Goal: Transaction & Acquisition: Download file/media

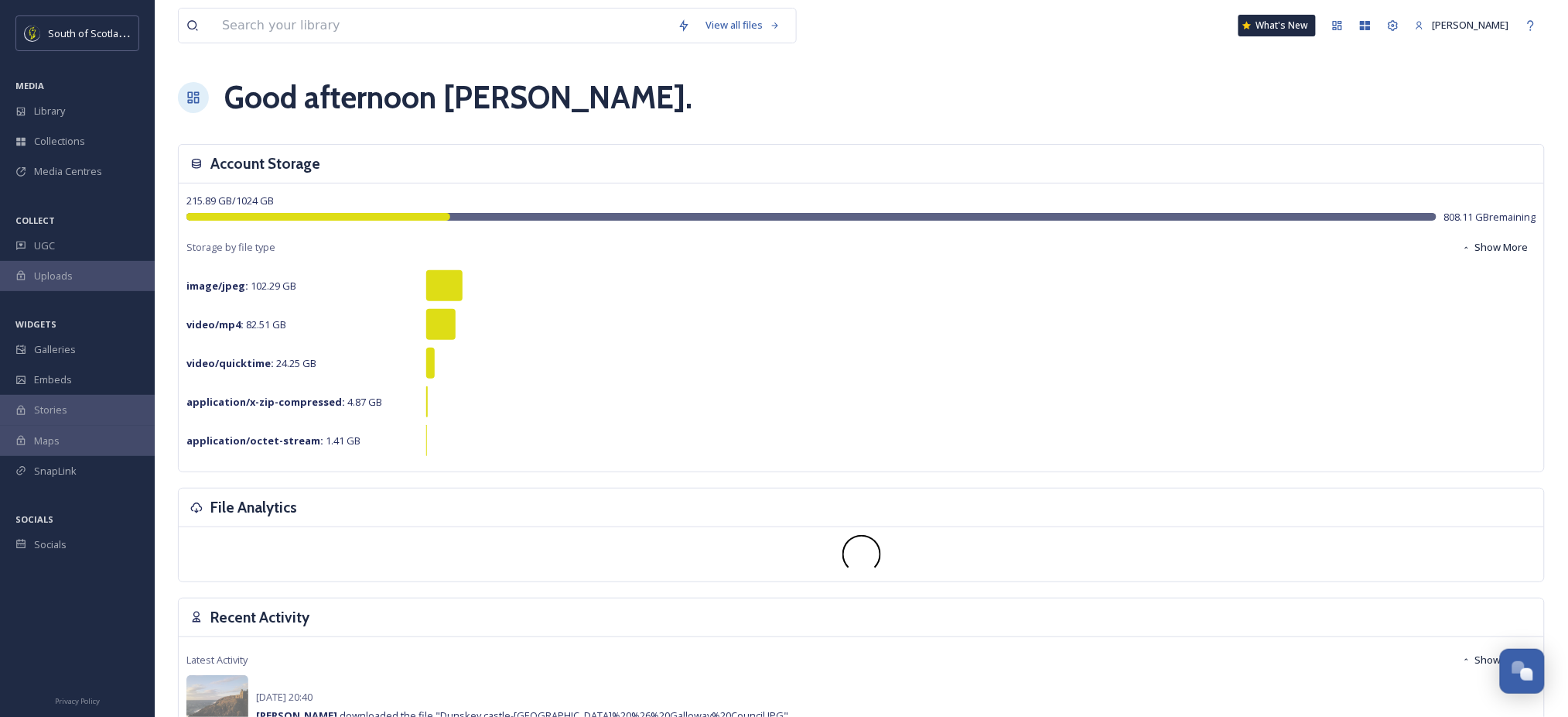
click at [318, 4] on div "View all files What's New [PERSON_NAME]" at bounding box center [861, 26] width 1367 height 51
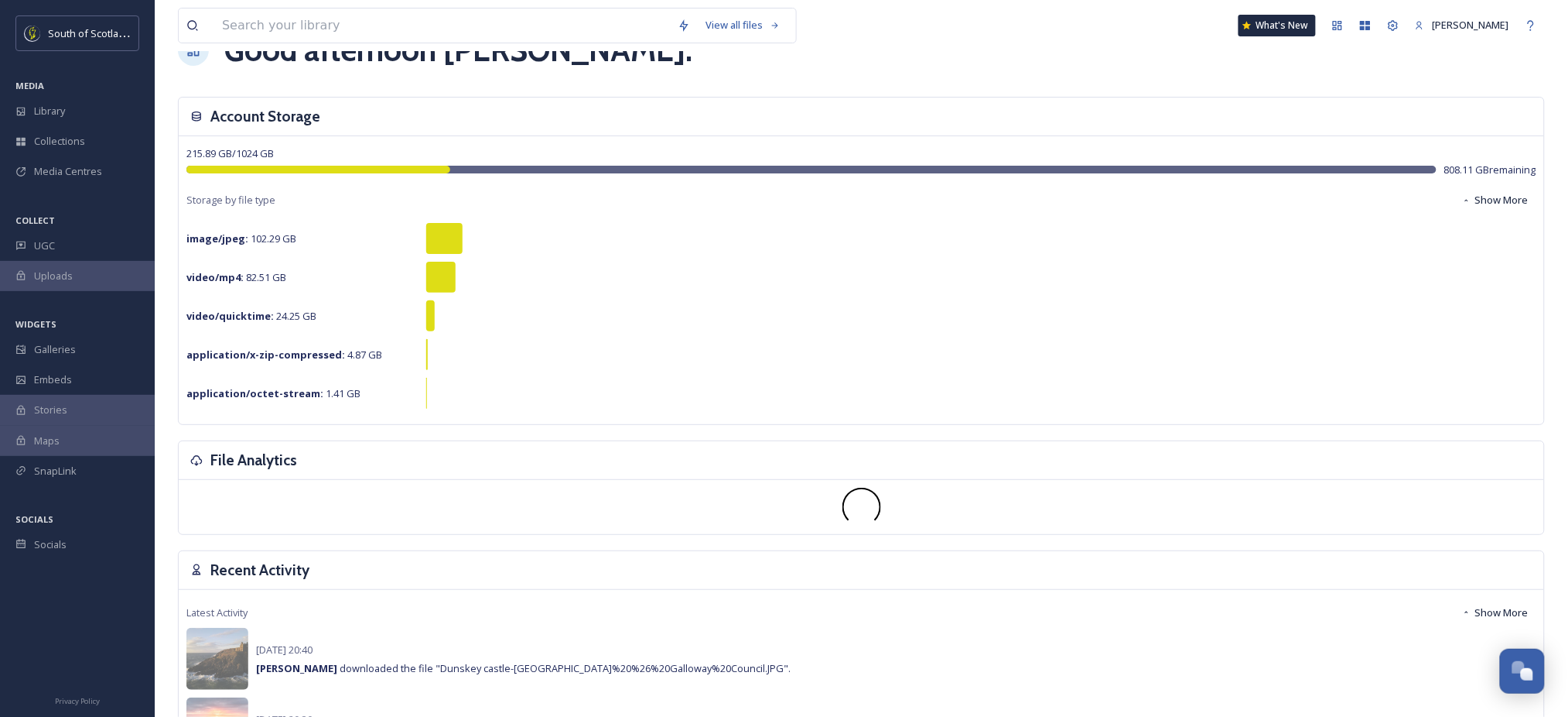
scroll to position [50, 0]
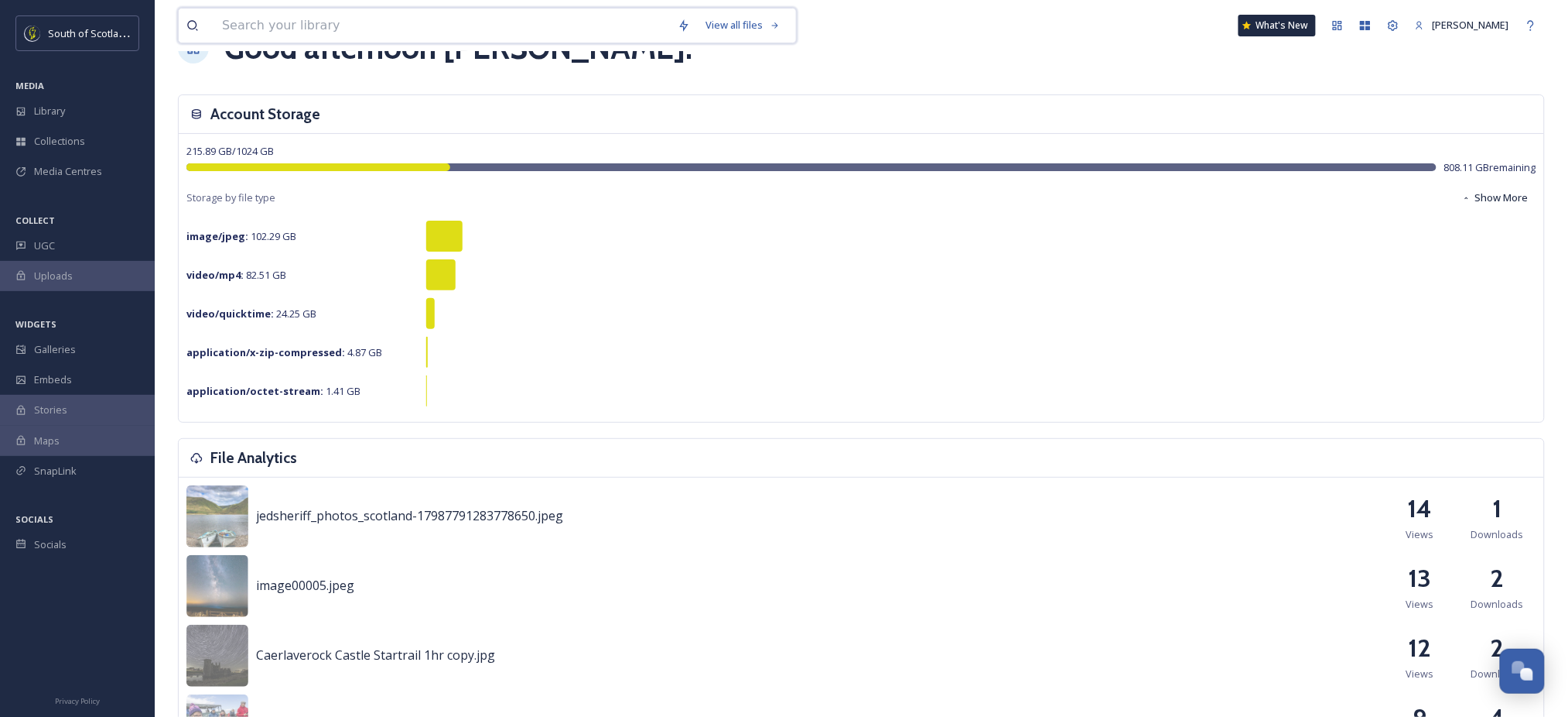
click at [330, 36] on input at bounding box center [443, 26] width 456 height 34
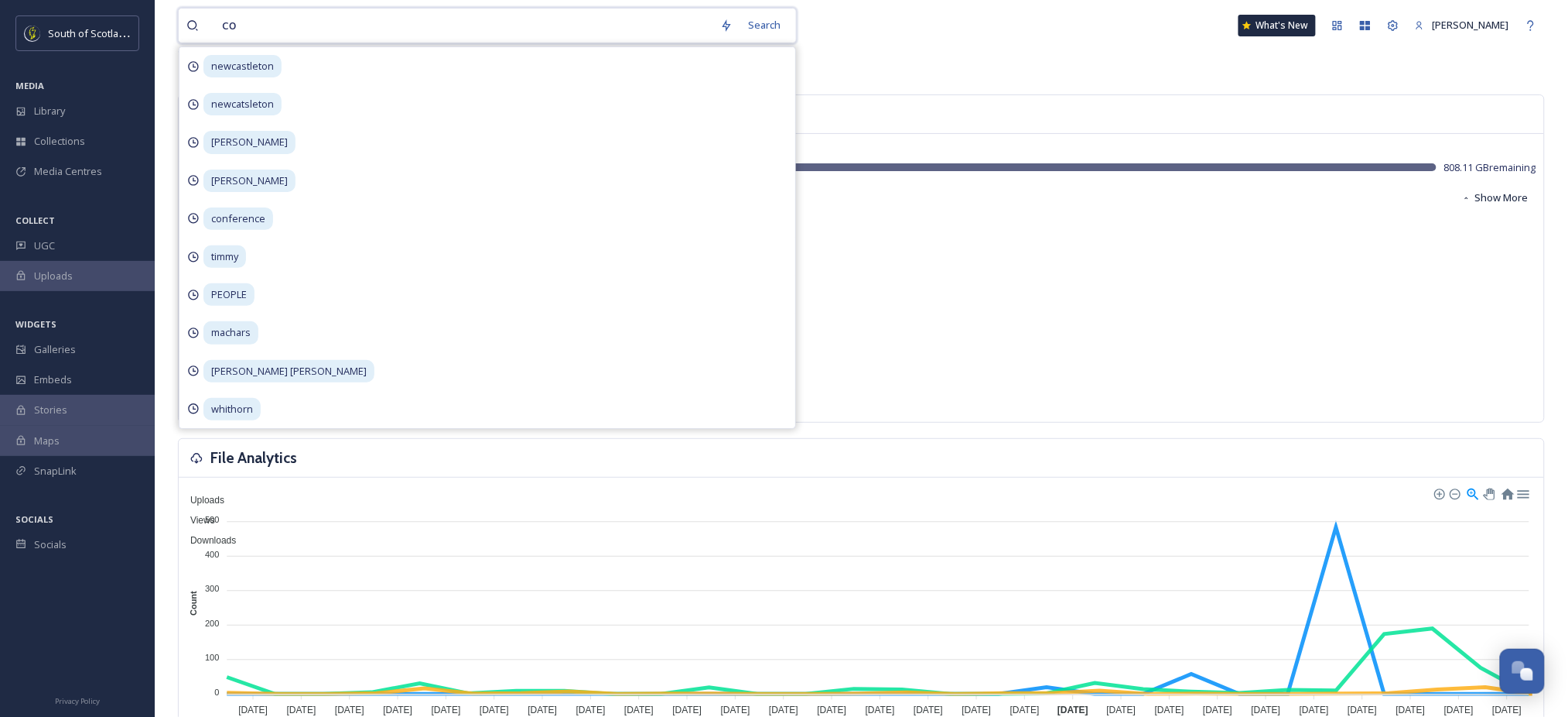
type input "cow"
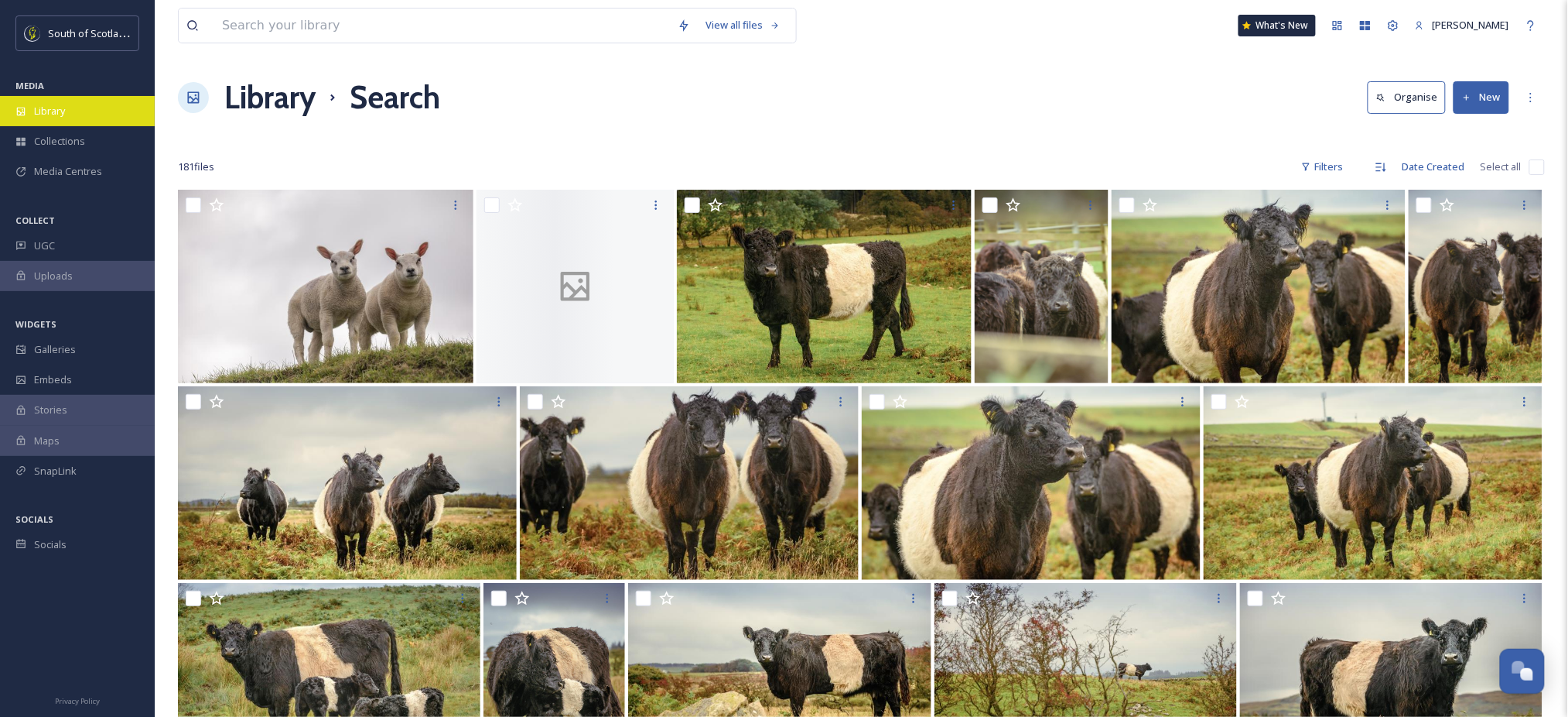
click at [62, 114] on span "Library" at bounding box center [49, 111] width 31 height 15
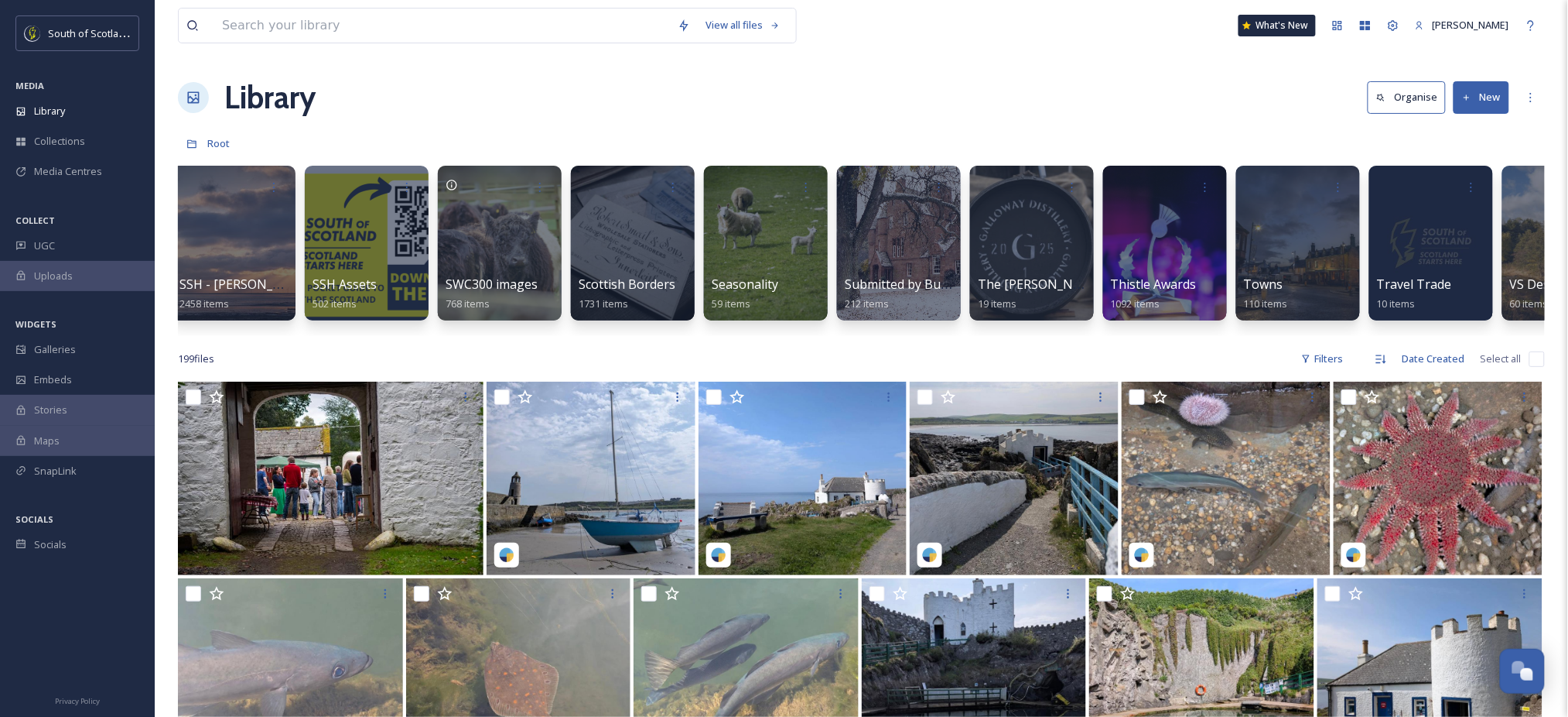
scroll to position [0, 4271]
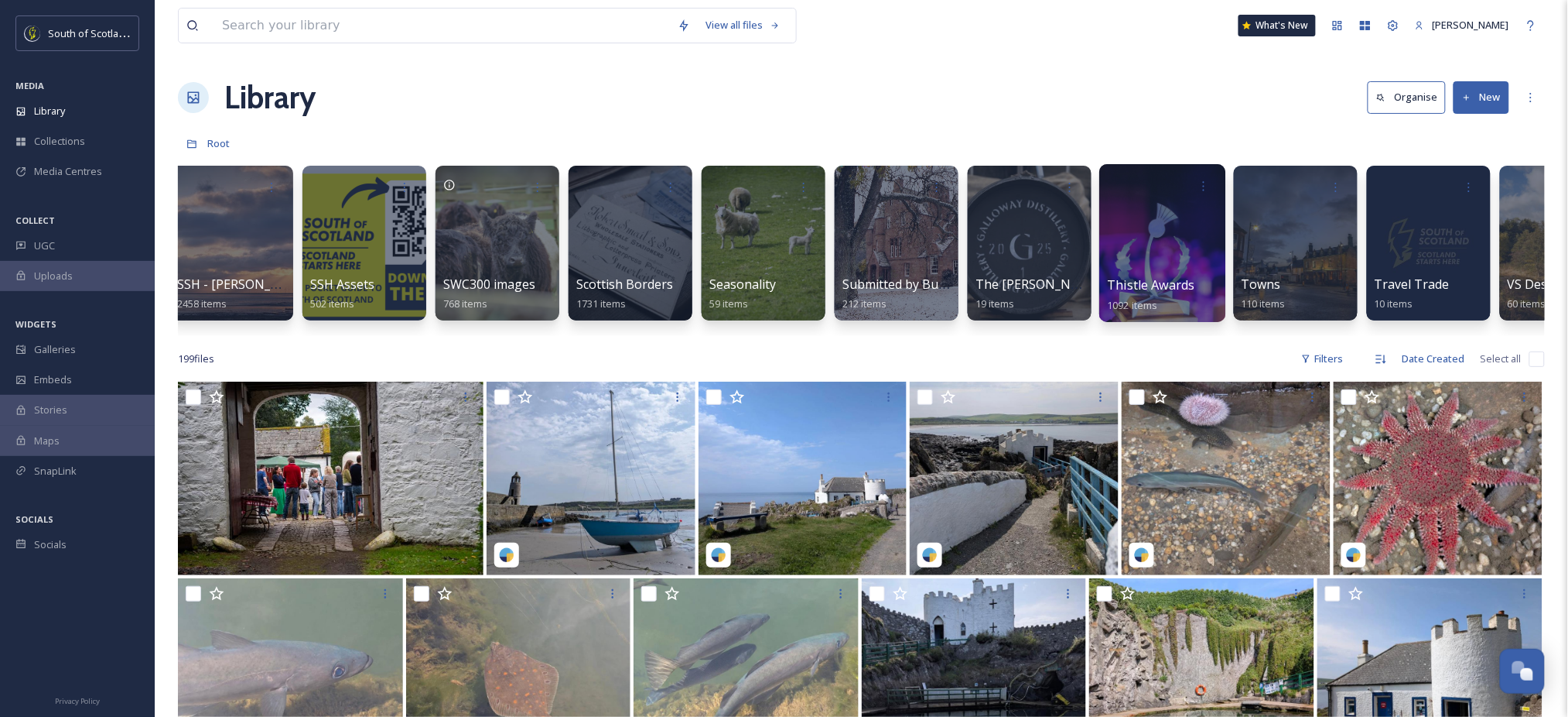
click at [1108, 229] on div at bounding box center [1162, 243] width 126 height 158
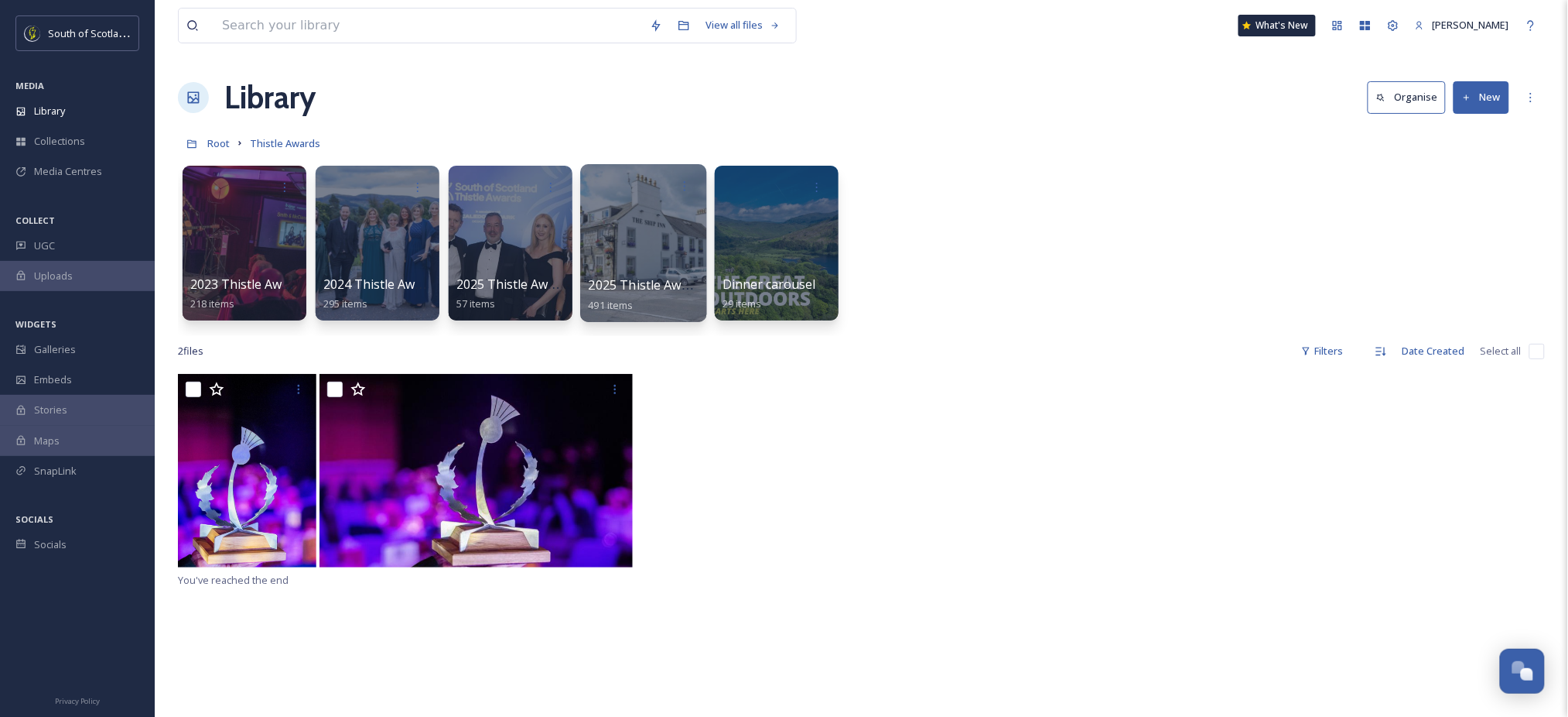
click at [662, 235] on div at bounding box center [643, 243] width 126 height 158
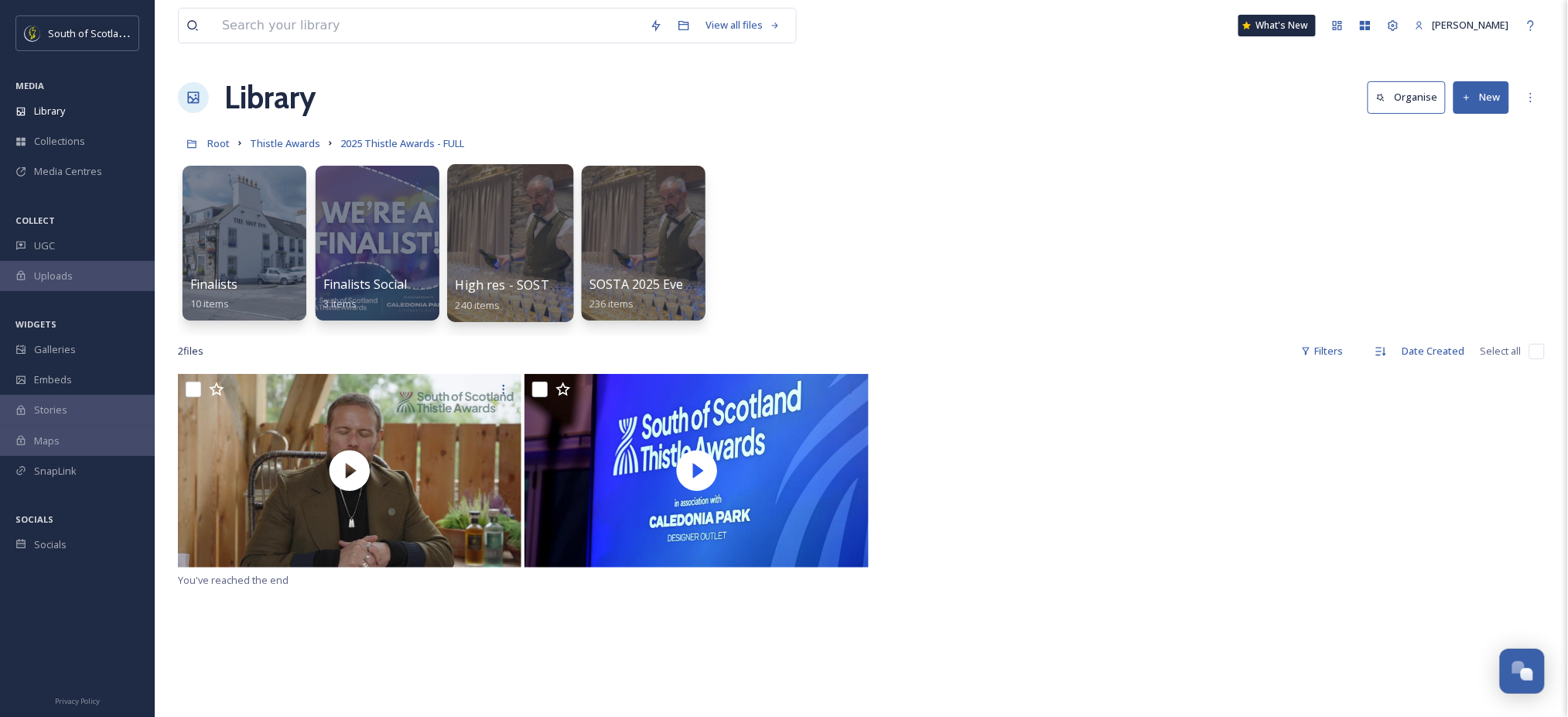
click at [478, 272] on div at bounding box center [510, 243] width 126 height 158
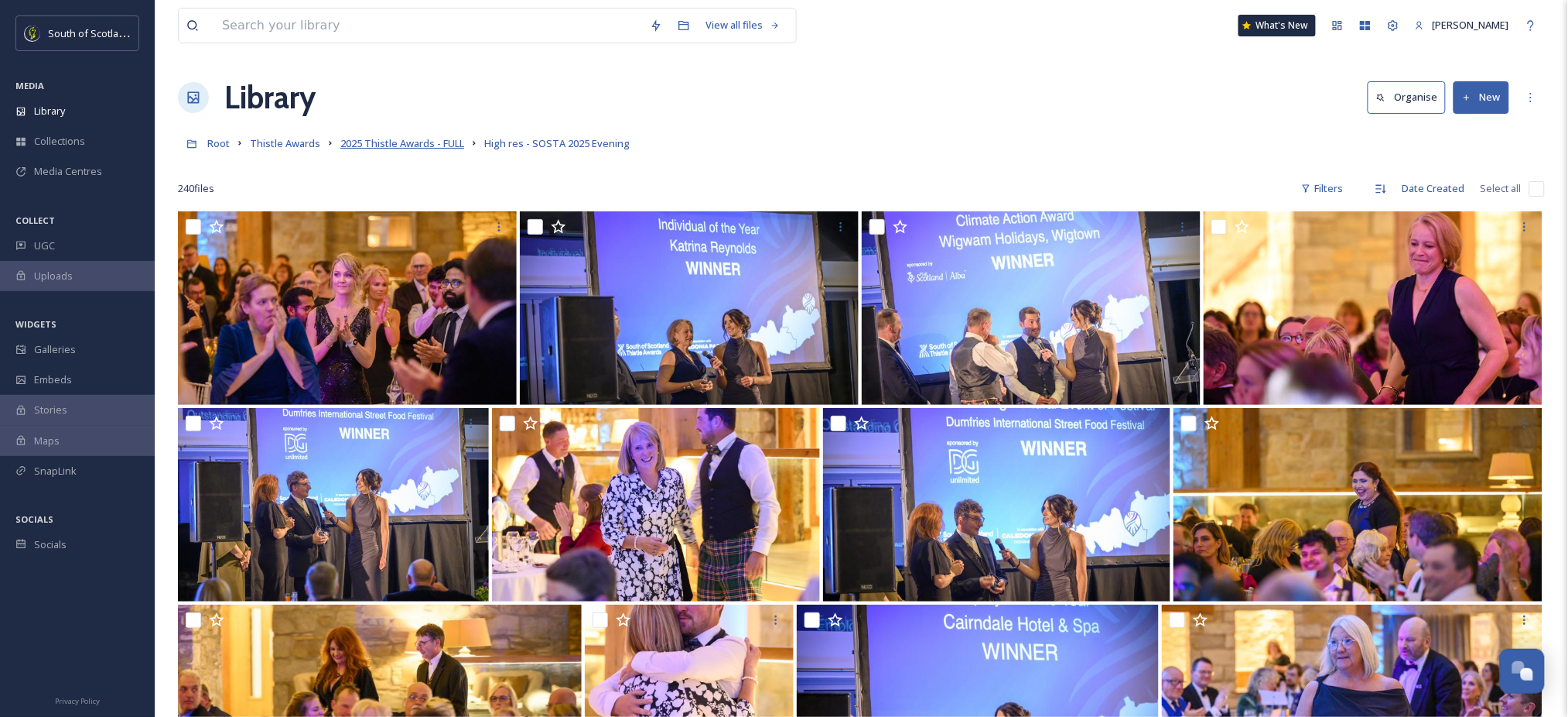
click at [427, 142] on span "2025 Thistle Awards - FULL" at bounding box center [403, 144] width 124 height 14
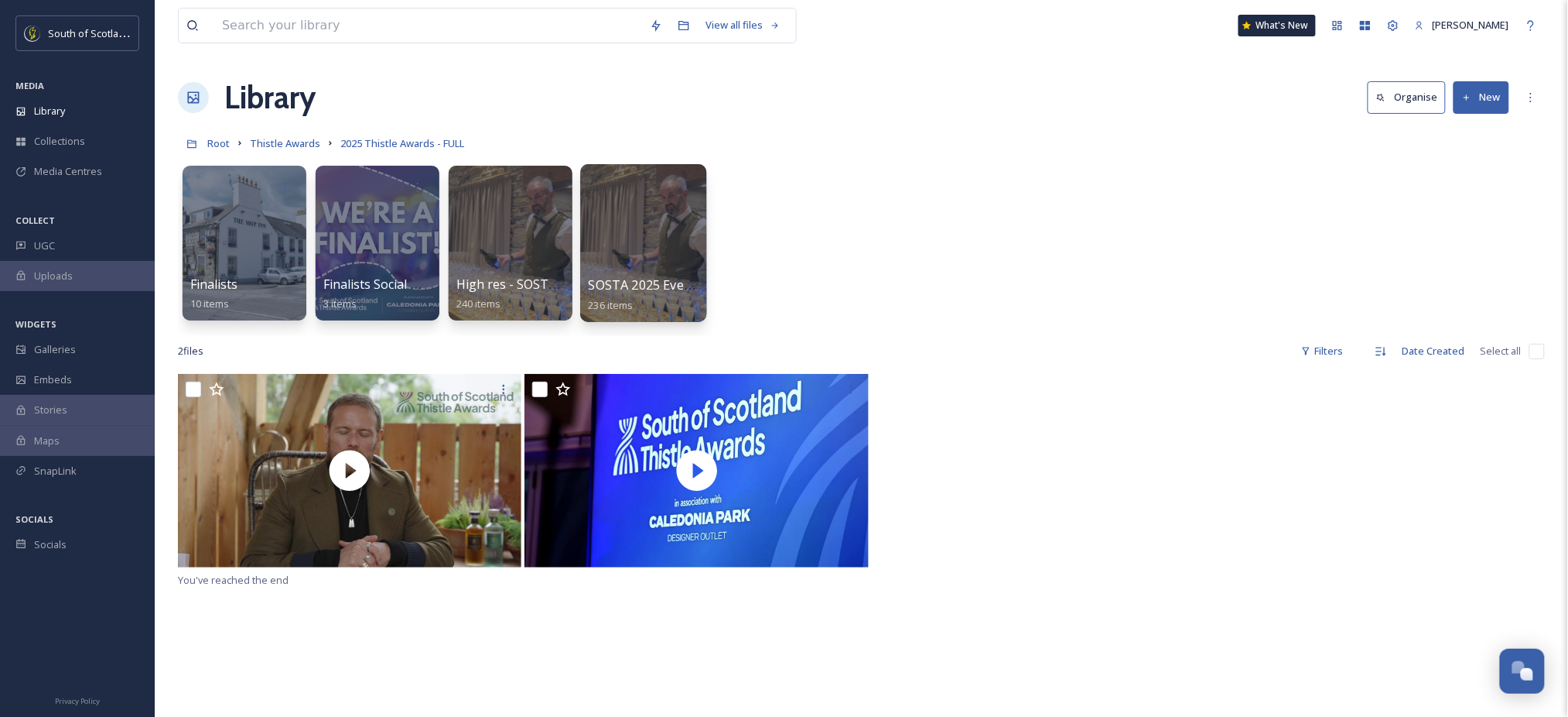
click at [651, 224] on div at bounding box center [643, 243] width 126 height 158
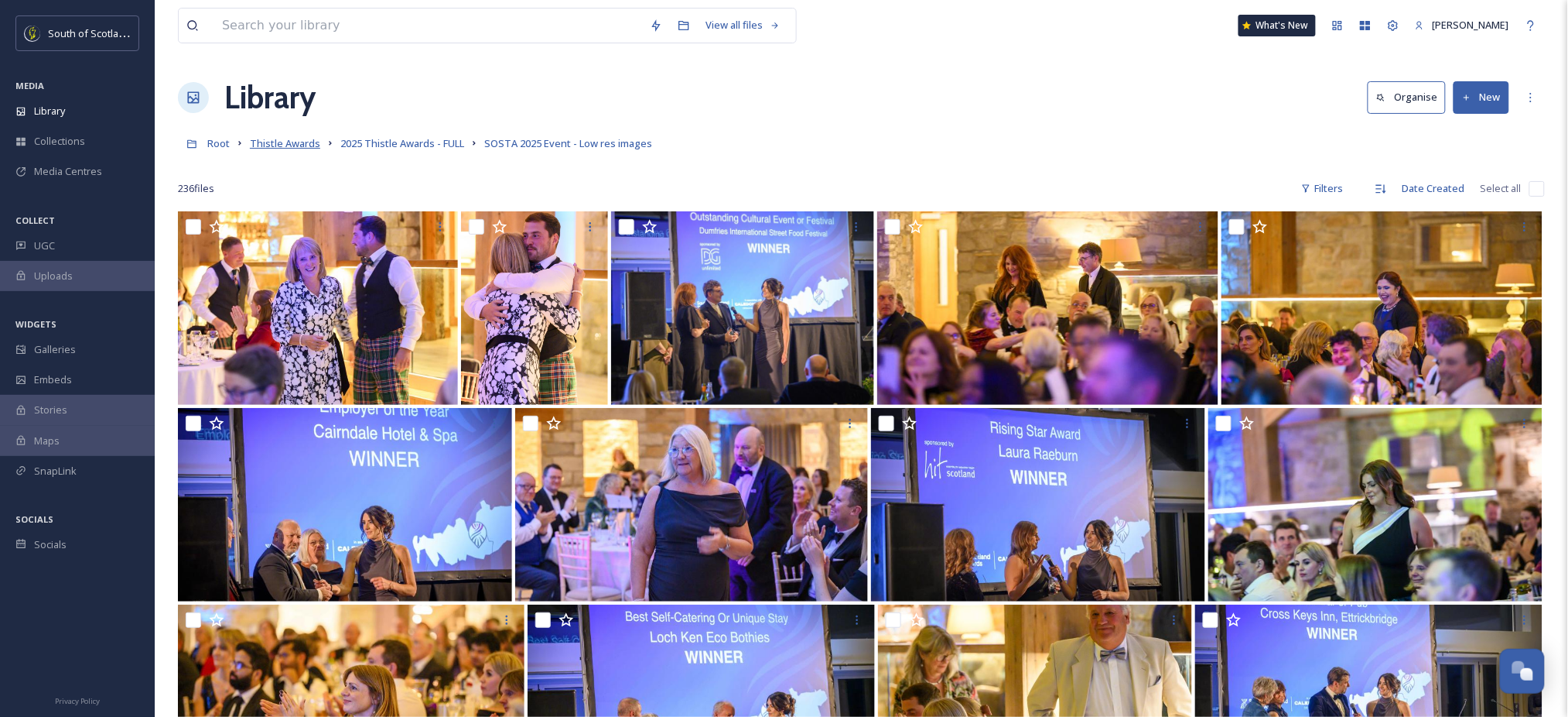
click at [280, 146] on span "Thistle Awards" at bounding box center [285, 144] width 70 height 14
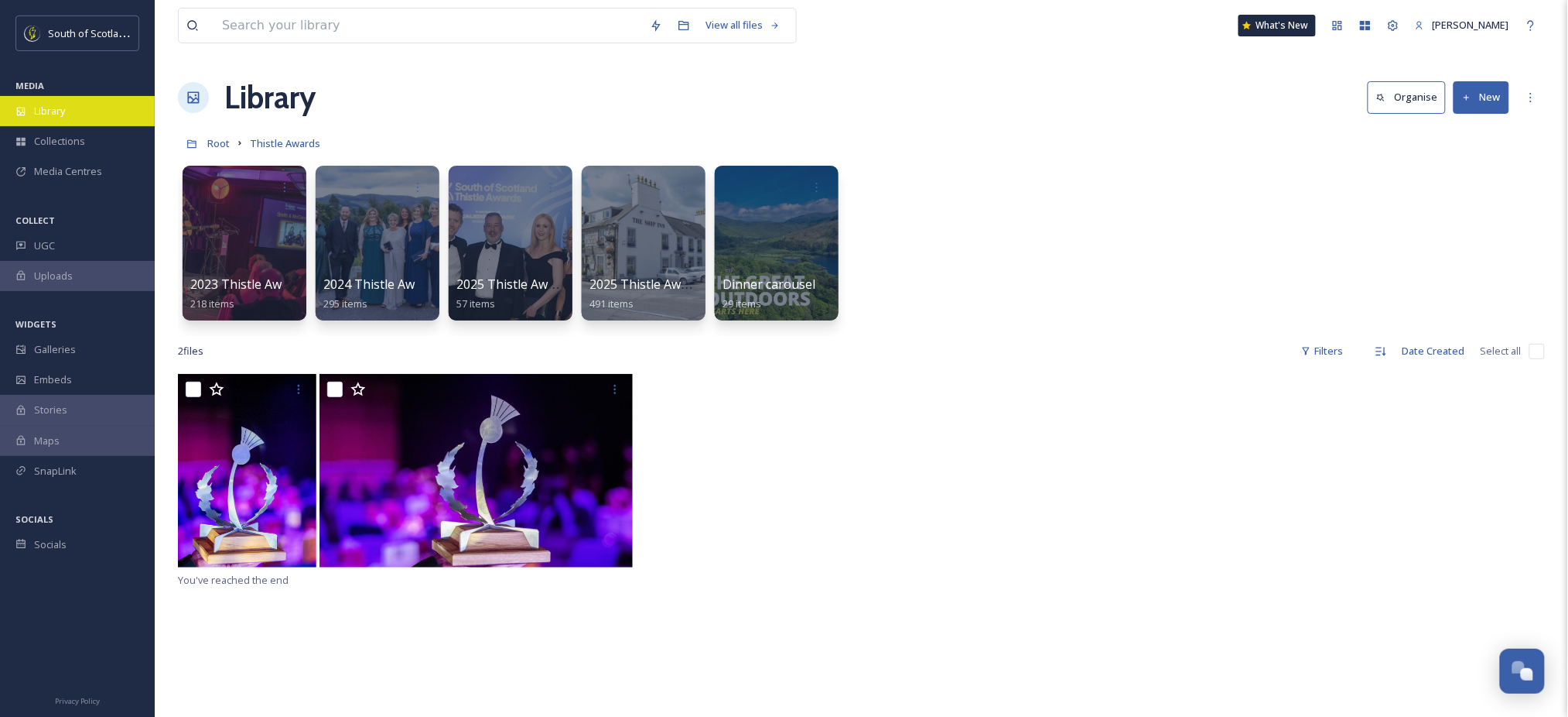
click at [70, 113] on div "Library" at bounding box center [77, 111] width 154 height 30
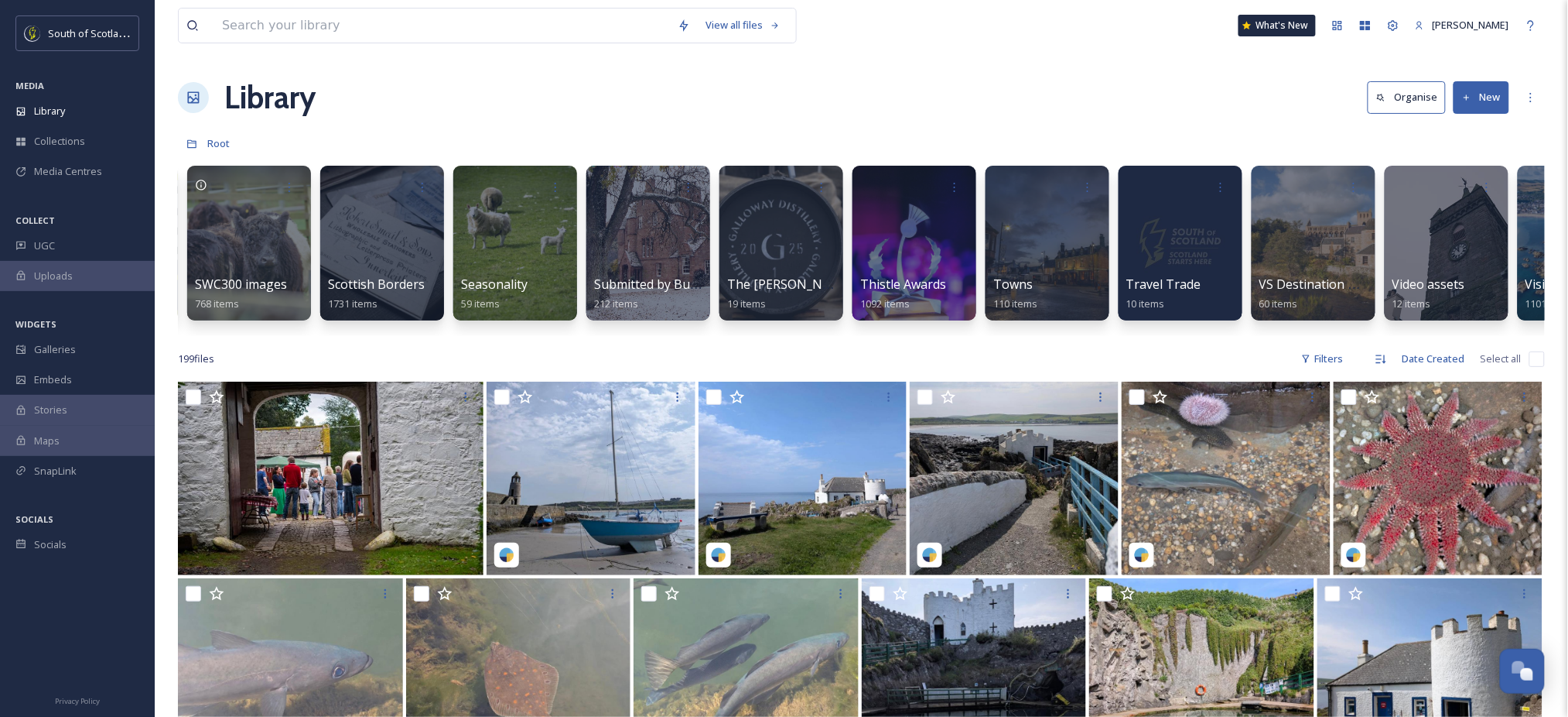
scroll to position [0, 4502]
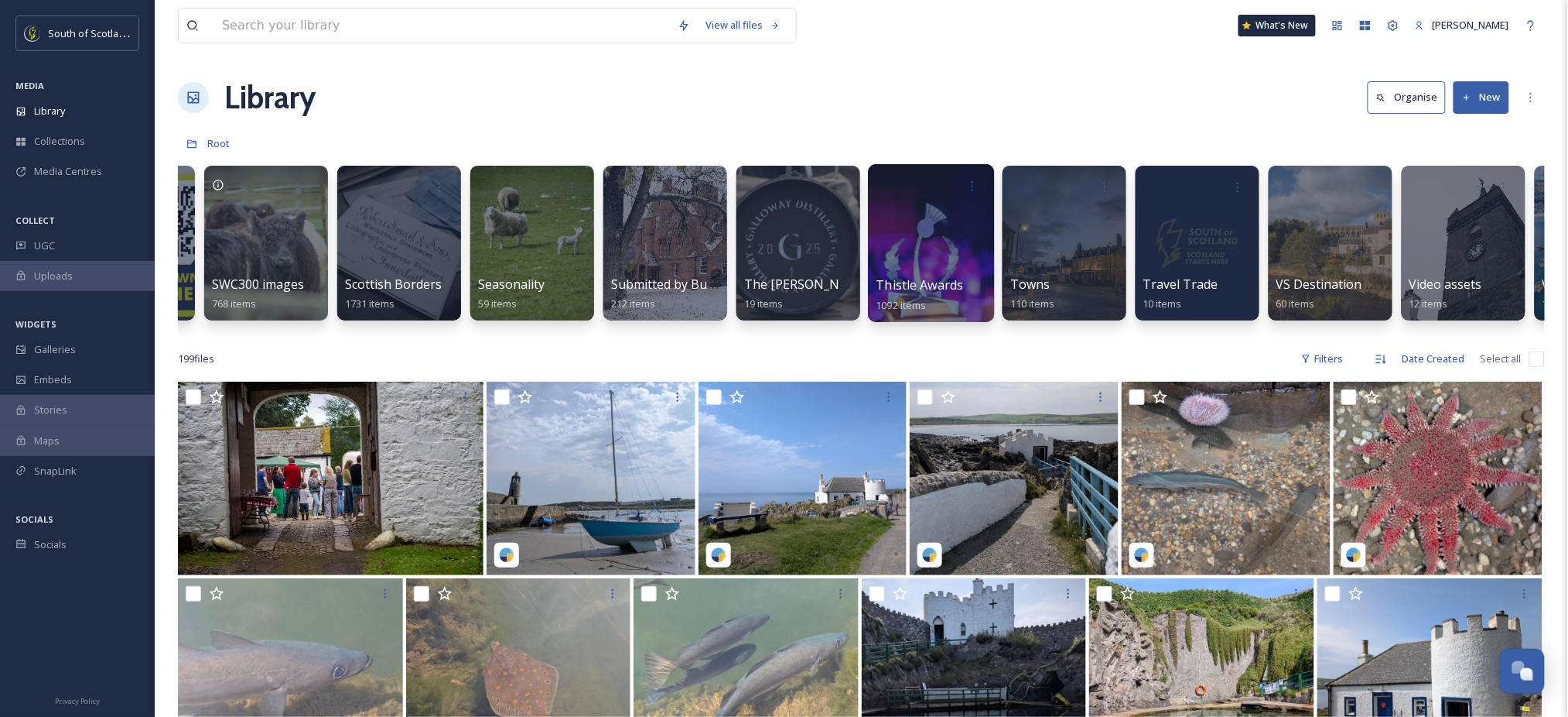
click at [914, 276] on span "Thistle Awards" at bounding box center [920, 284] width 88 height 17
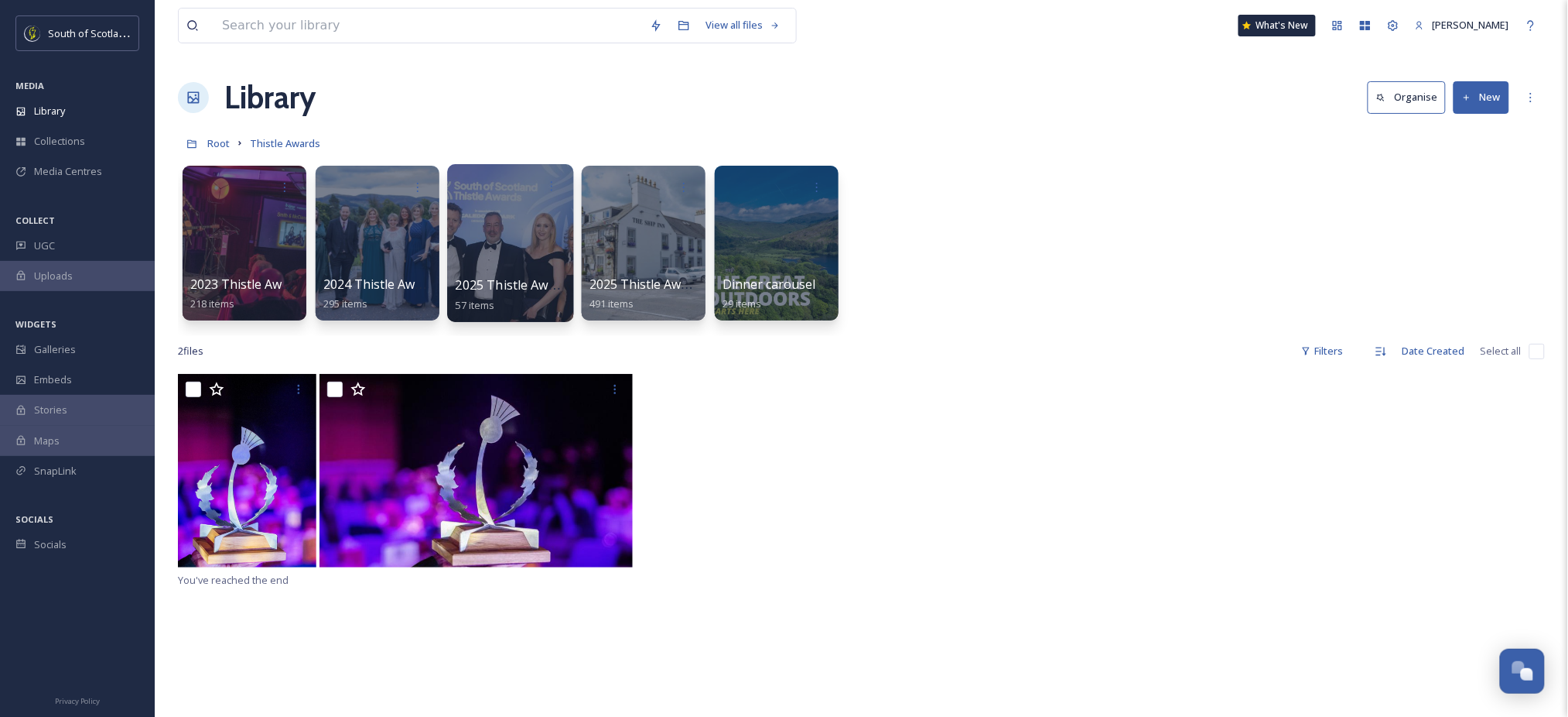
click at [529, 267] on div at bounding box center [510, 243] width 126 height 158
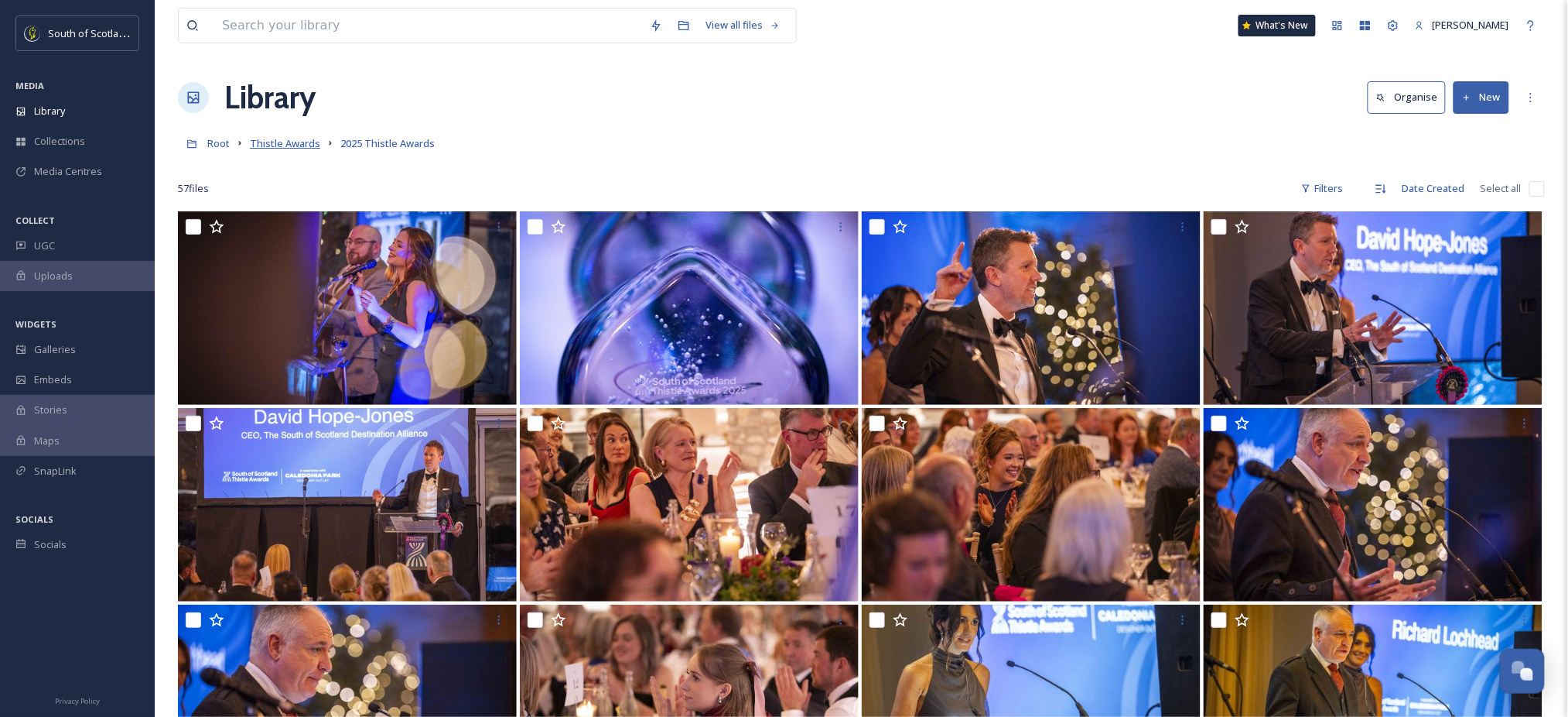
click at [292, 148] on span "Thistle Awards" at bounding box center [285, 144] width 70 height 14
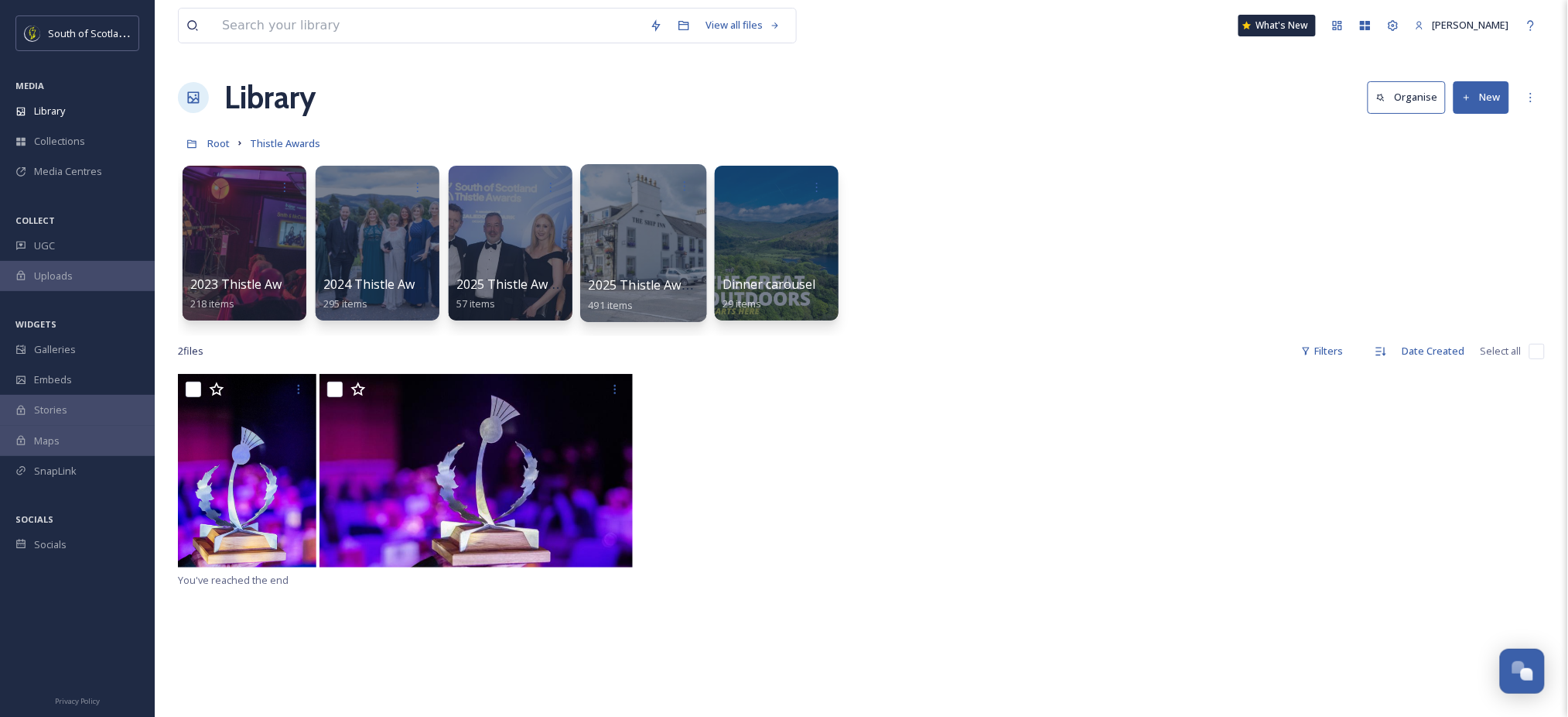
click at [639, 224] on div at bounding box center [643, 243] width 126 height 158
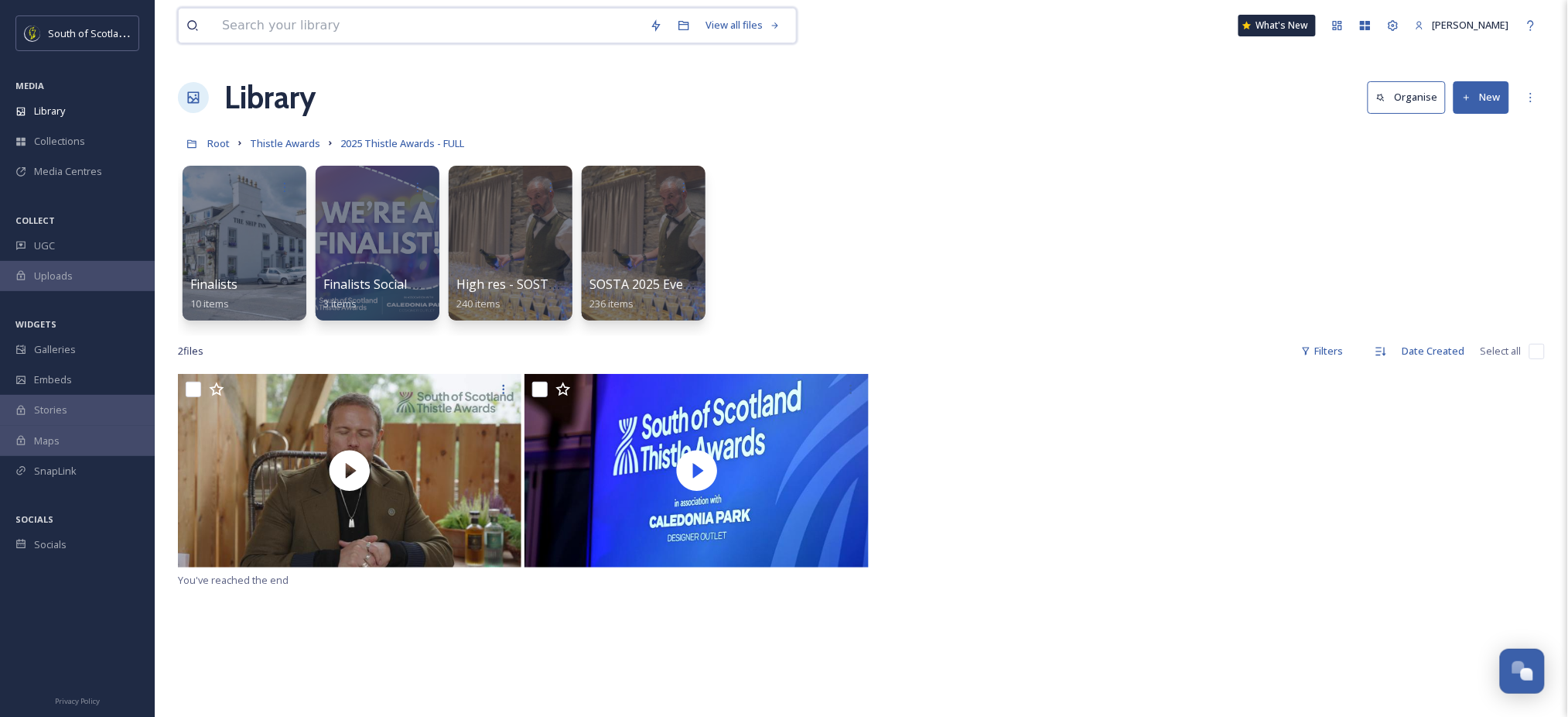
click at [389, 28] on input at bounding box center [428, 26] width 427 height 34
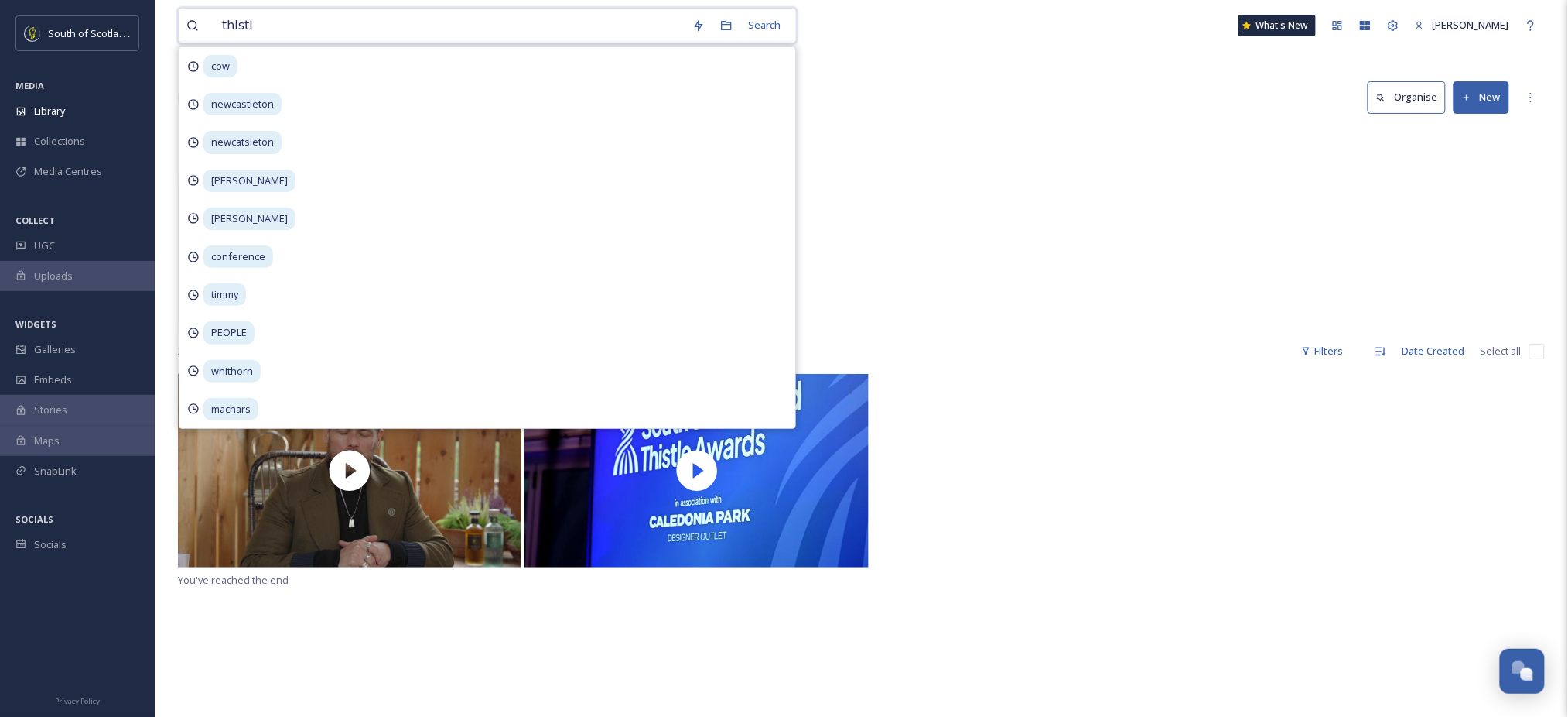
type input "thistle"
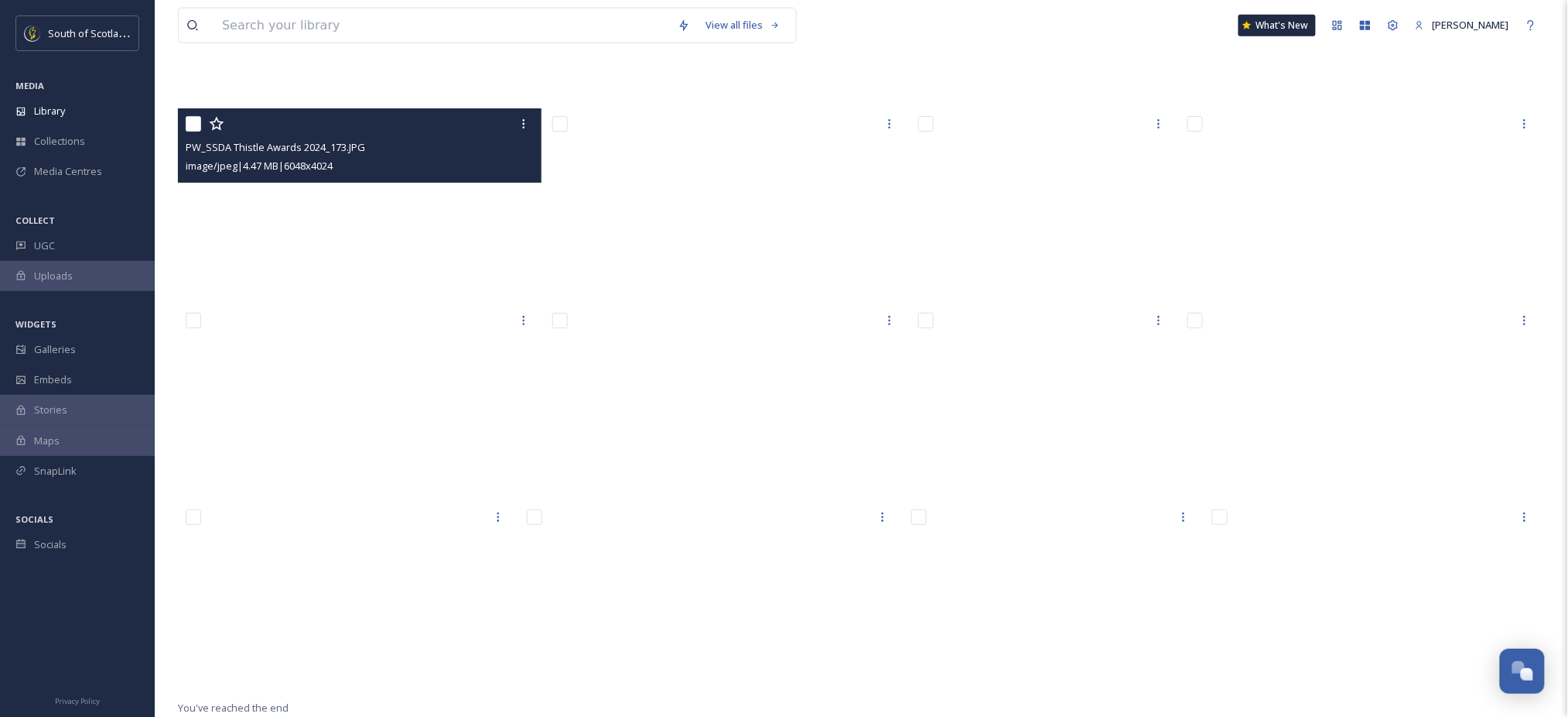
scroll to position [30731, 0]
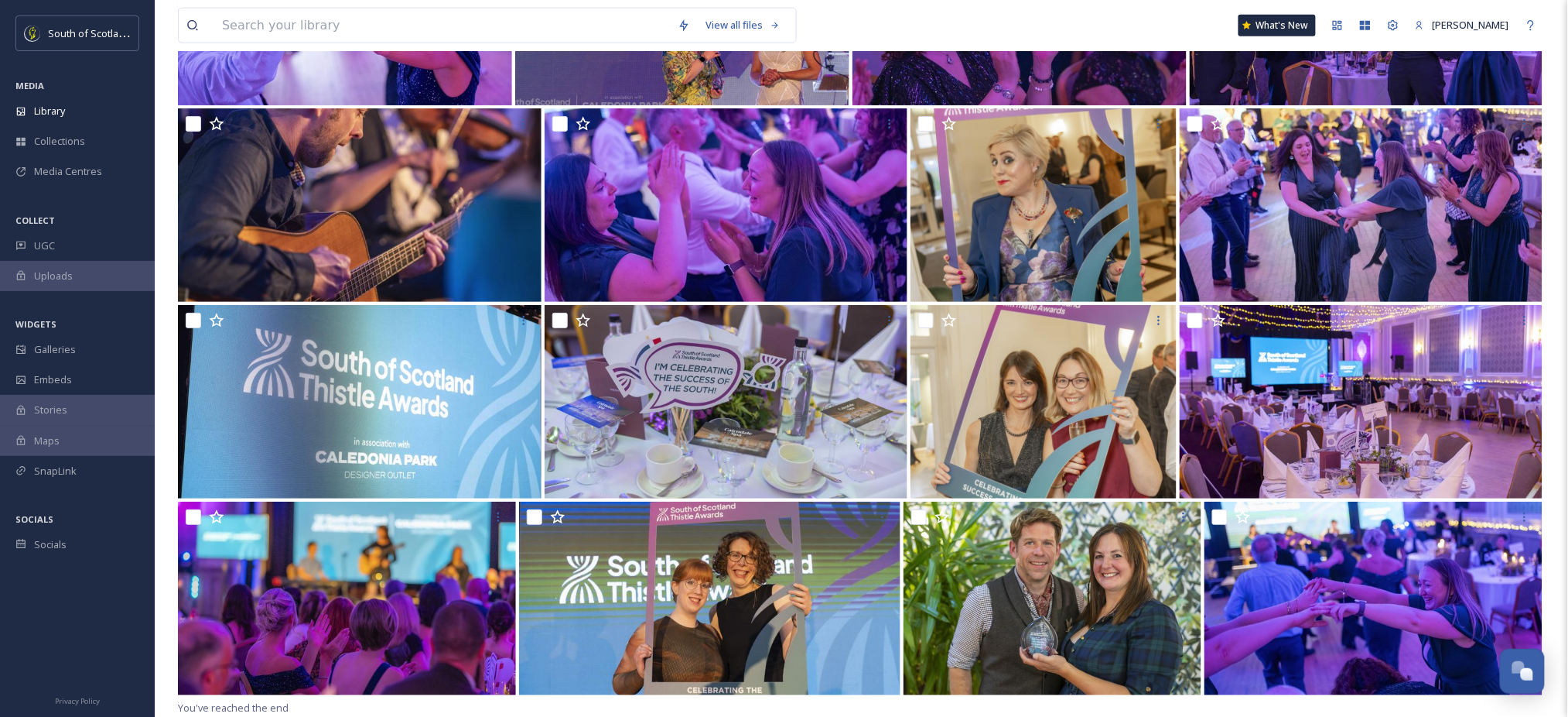
click at [22, 634] on div at bounding box center [77, 621] width 154 height 123
click at [74, 137] on span "Collections" at bounding box center [59, 141] width 51 height 15
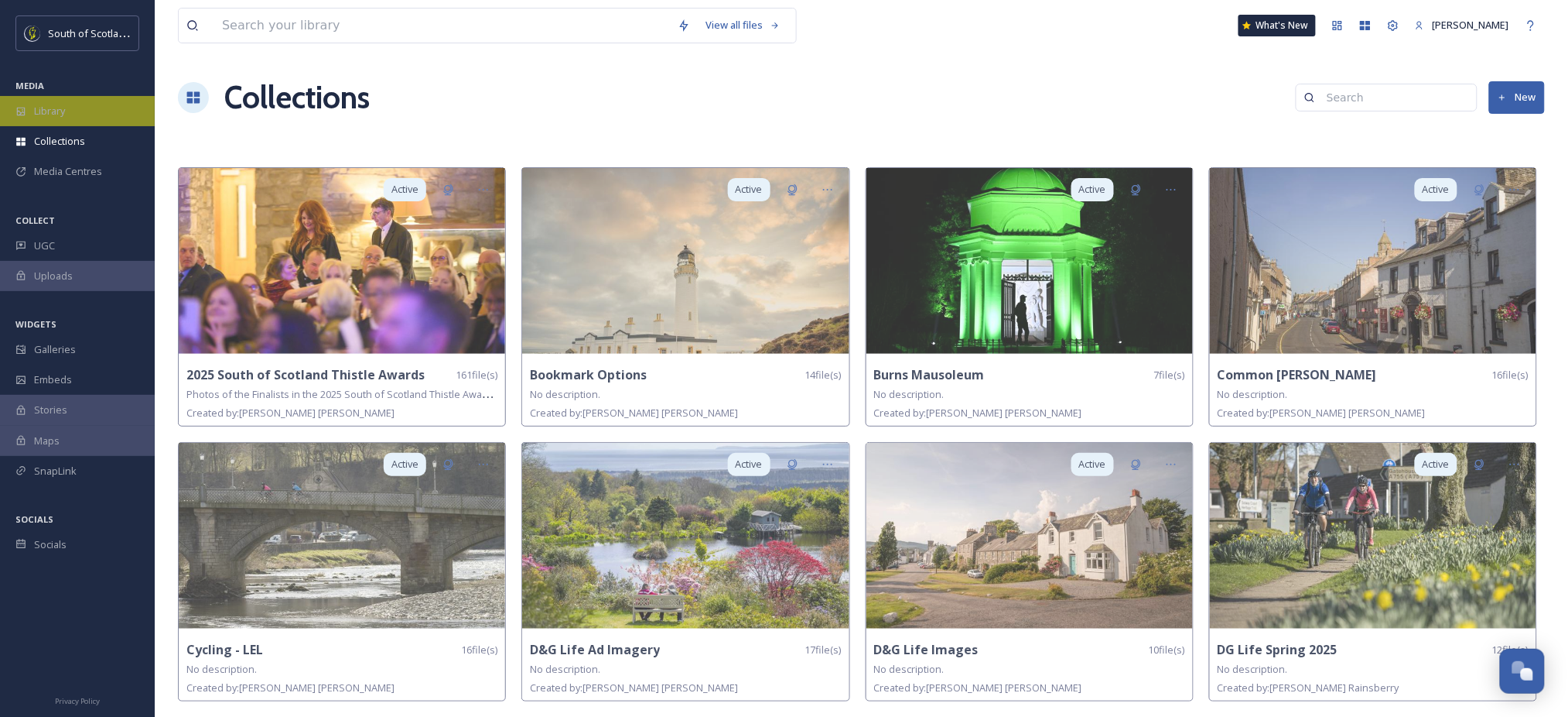
click at [58, 110] on span "Library" at bounding box center [49, 111] width 31 height 15
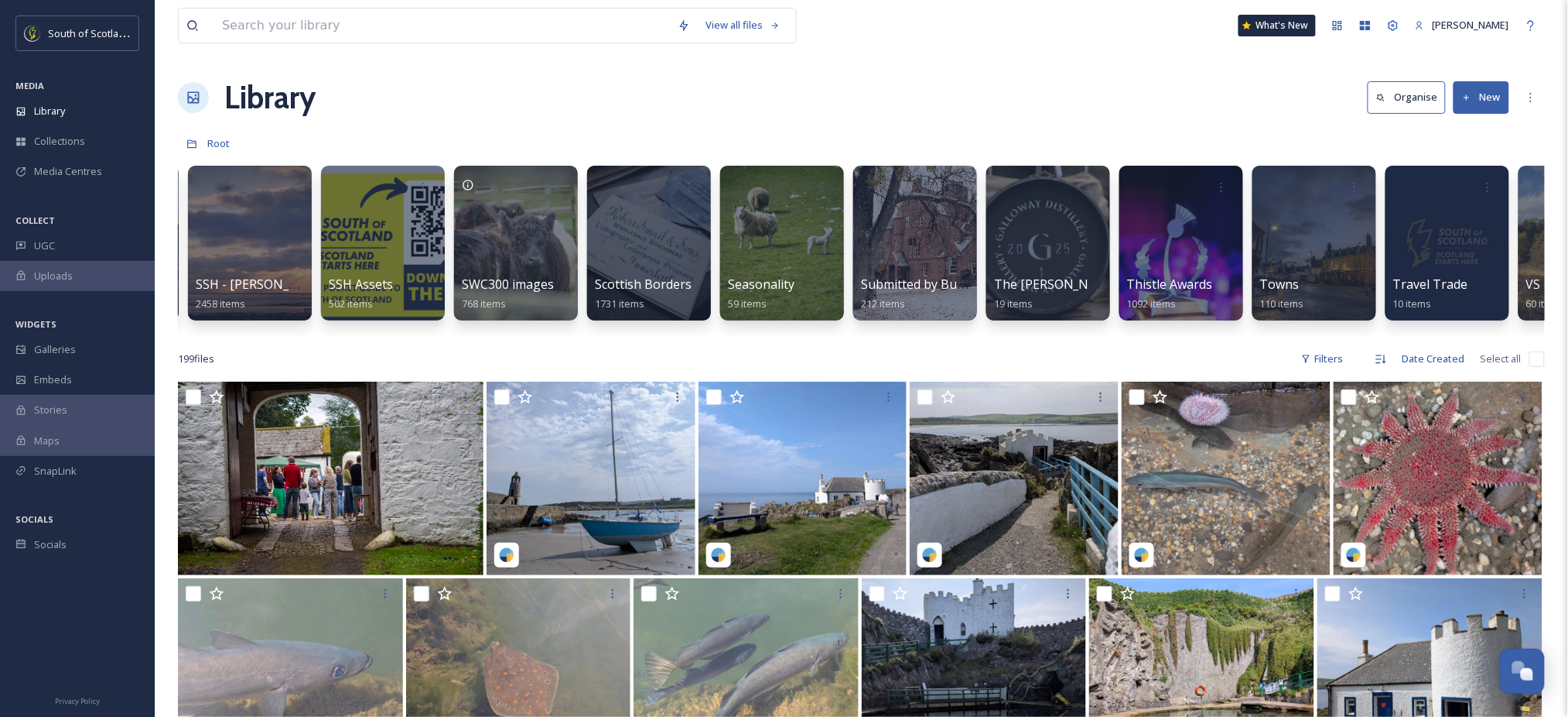
scroll to position [0, 4344]
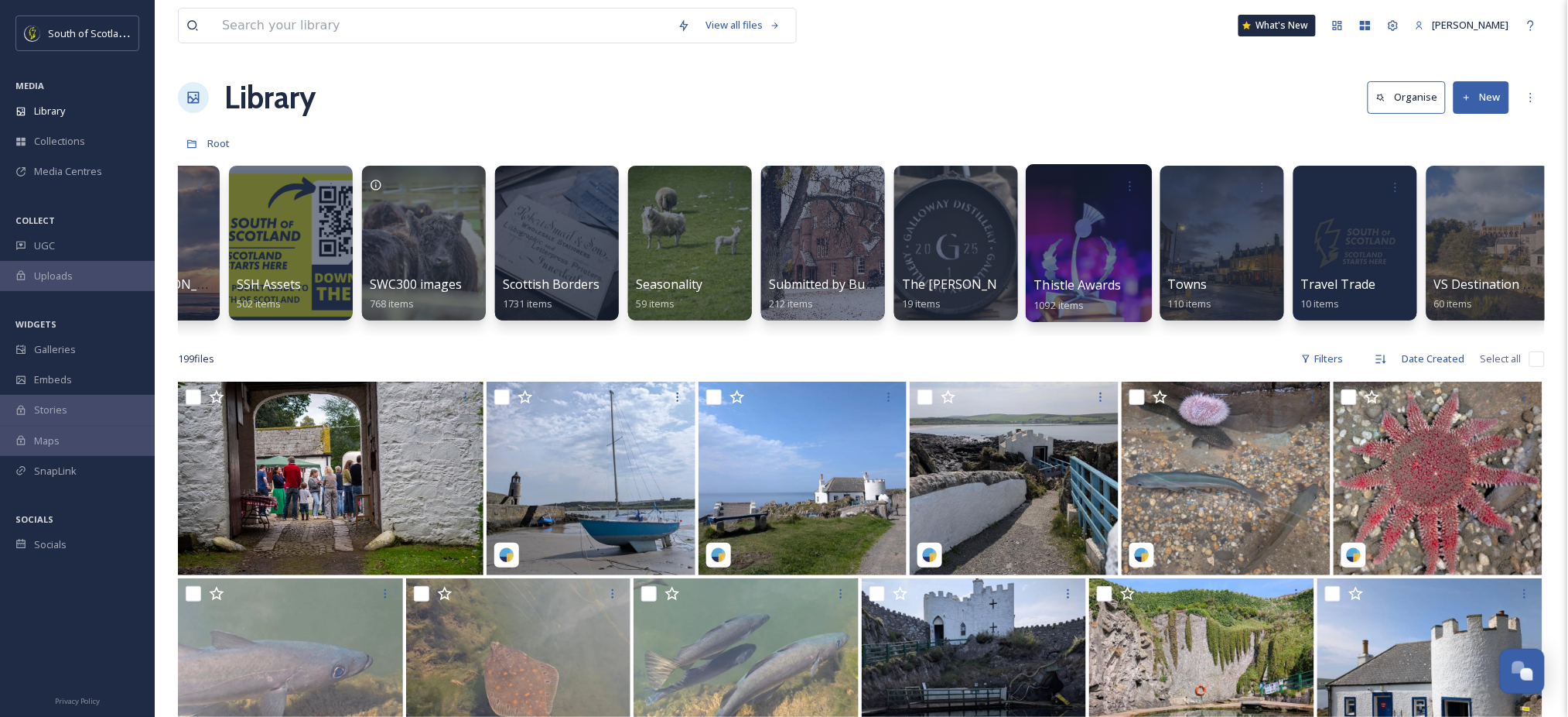
click at [1119, 243] on div at bounding box center [1089, 243] width 126 height 158
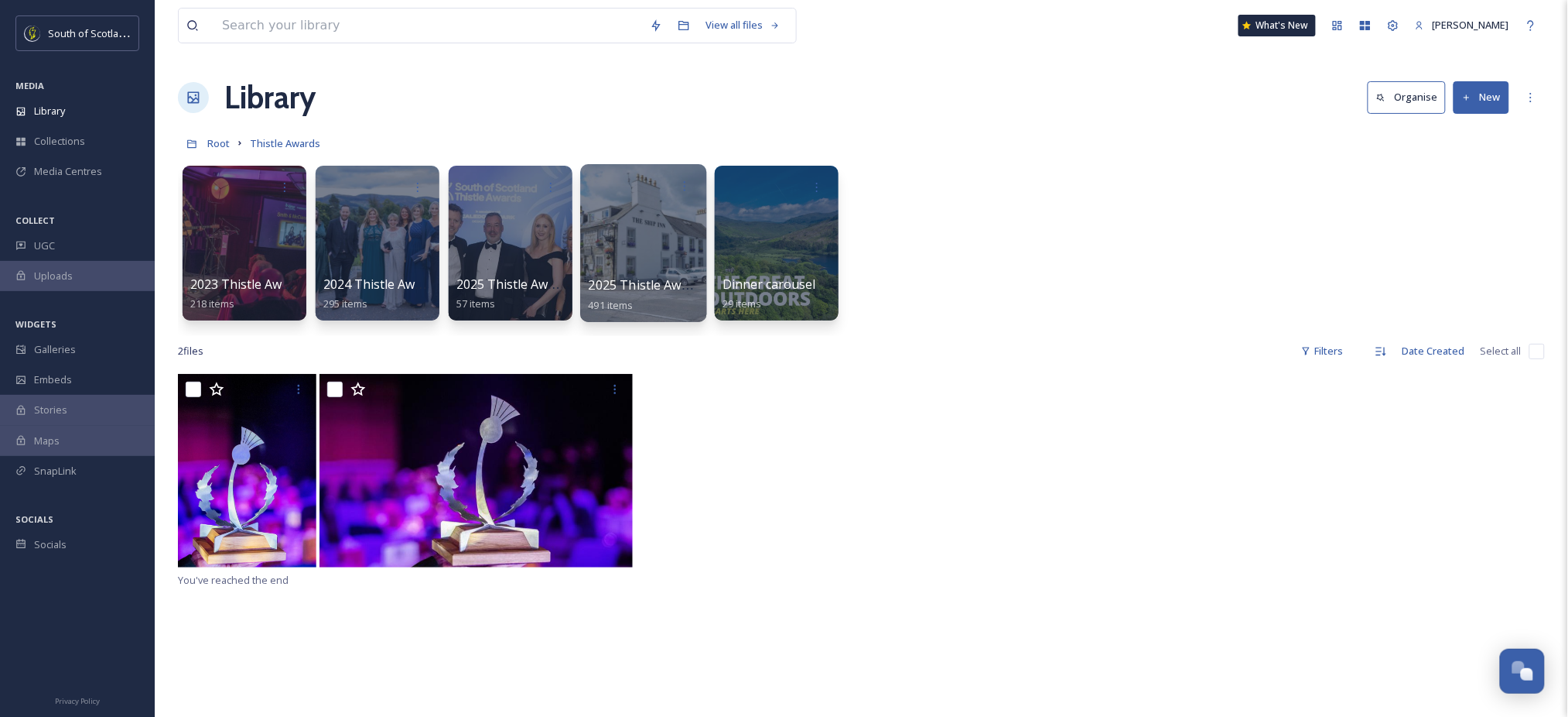
click at [662, 292] on span "2025 Thistle Awards - FULL" at bounding box center [669, 284] width 161 height 17
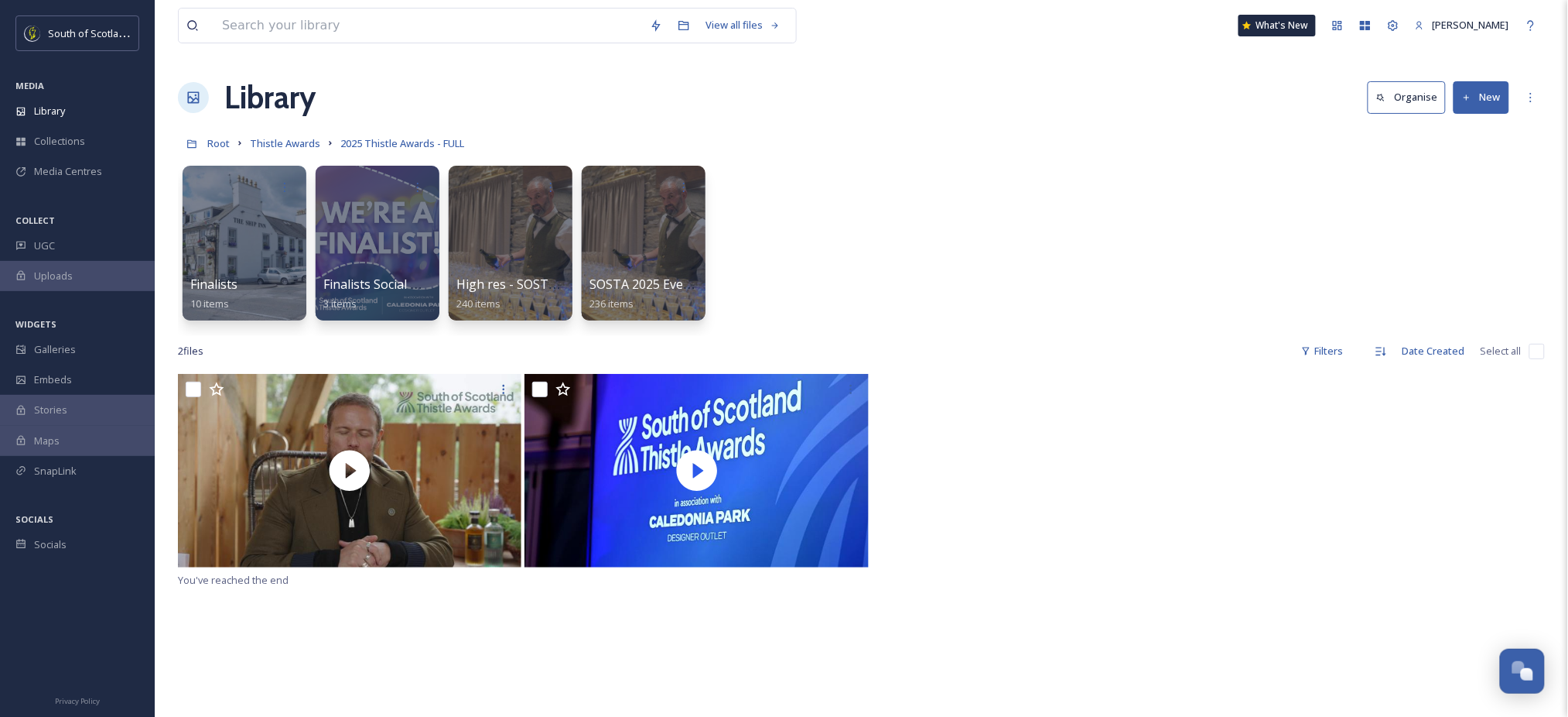
click at [1499, 98] on button "New" at bounding box center [1481, 98] width 56 height 32
click at [1464, 184] on div "Folder" at bounding box center [1464, 193] width 88 height 30
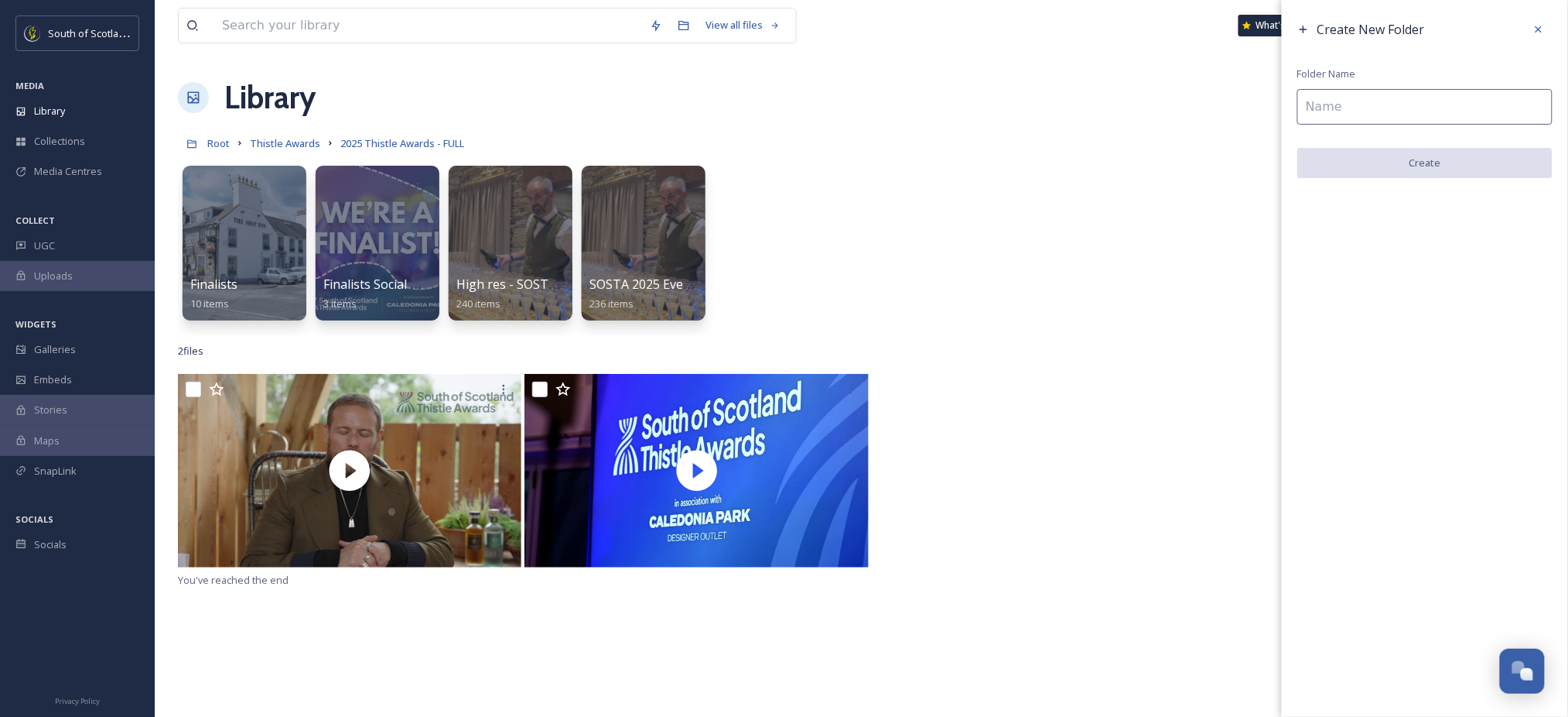
click at [1414, 106] on input at bounding box center [1425, 106] width 255 height 35
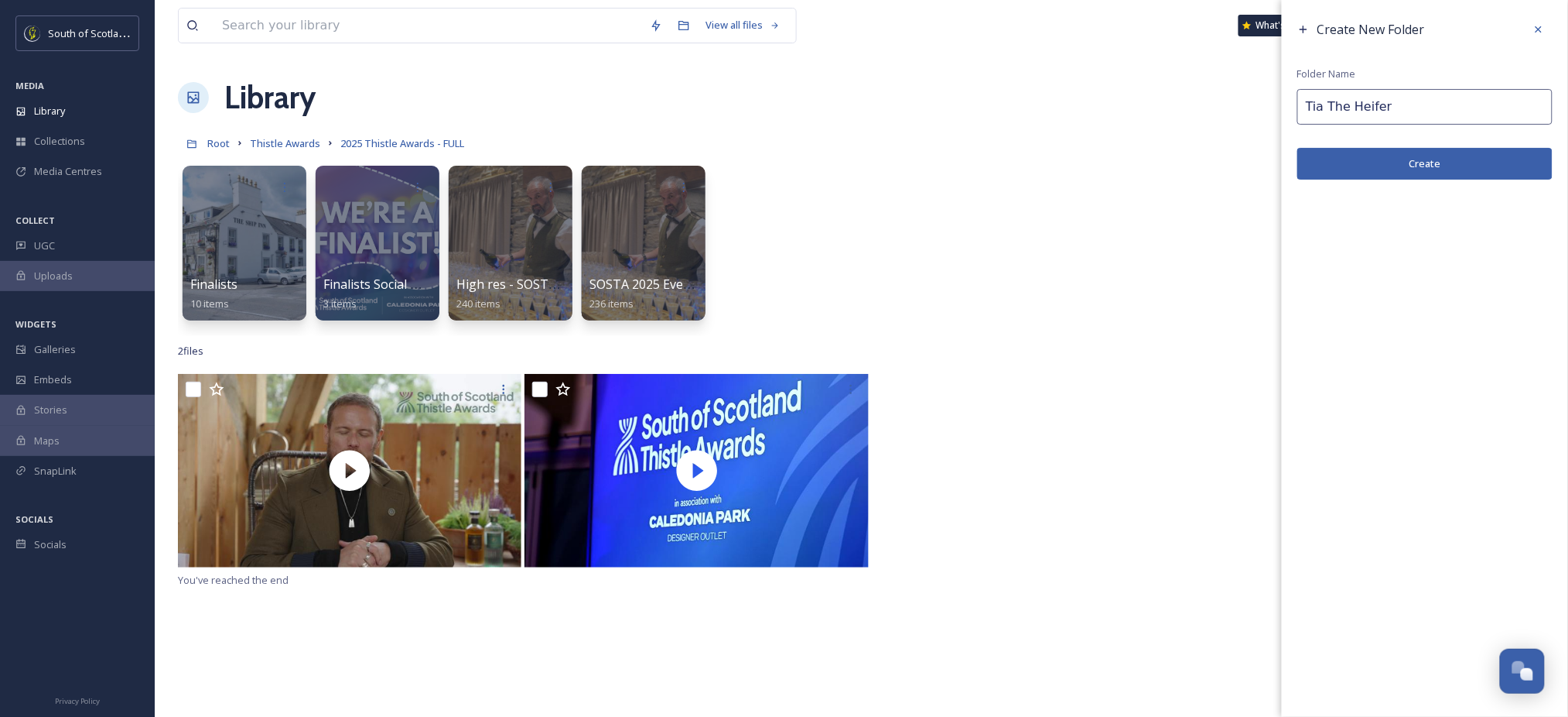
type input "Tia The Heifer"
click at [1408, 158] on button "Create" at bounding box center [1425, 164] width 255 height 32
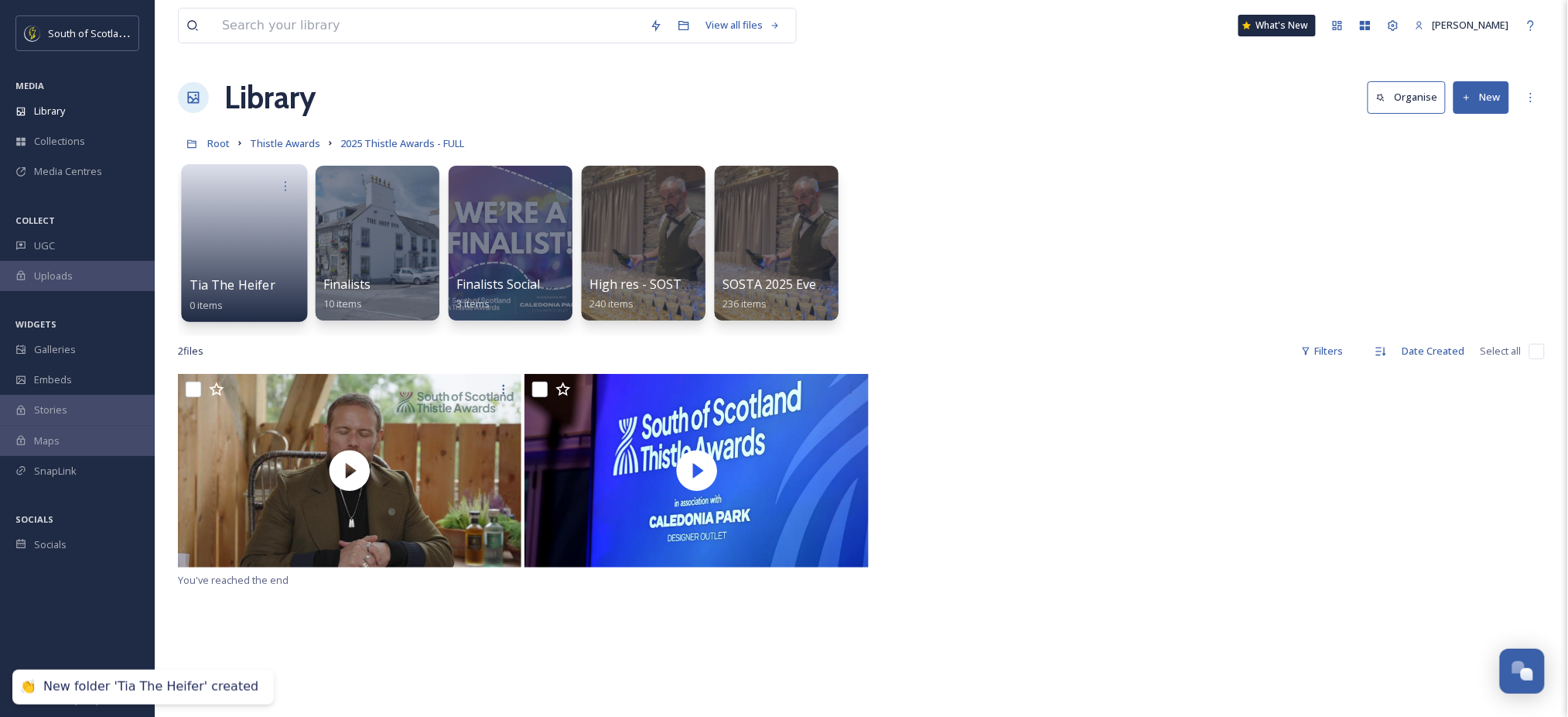
click at [227, 262] on link at bounding box center [245, 238] width 111 height 75
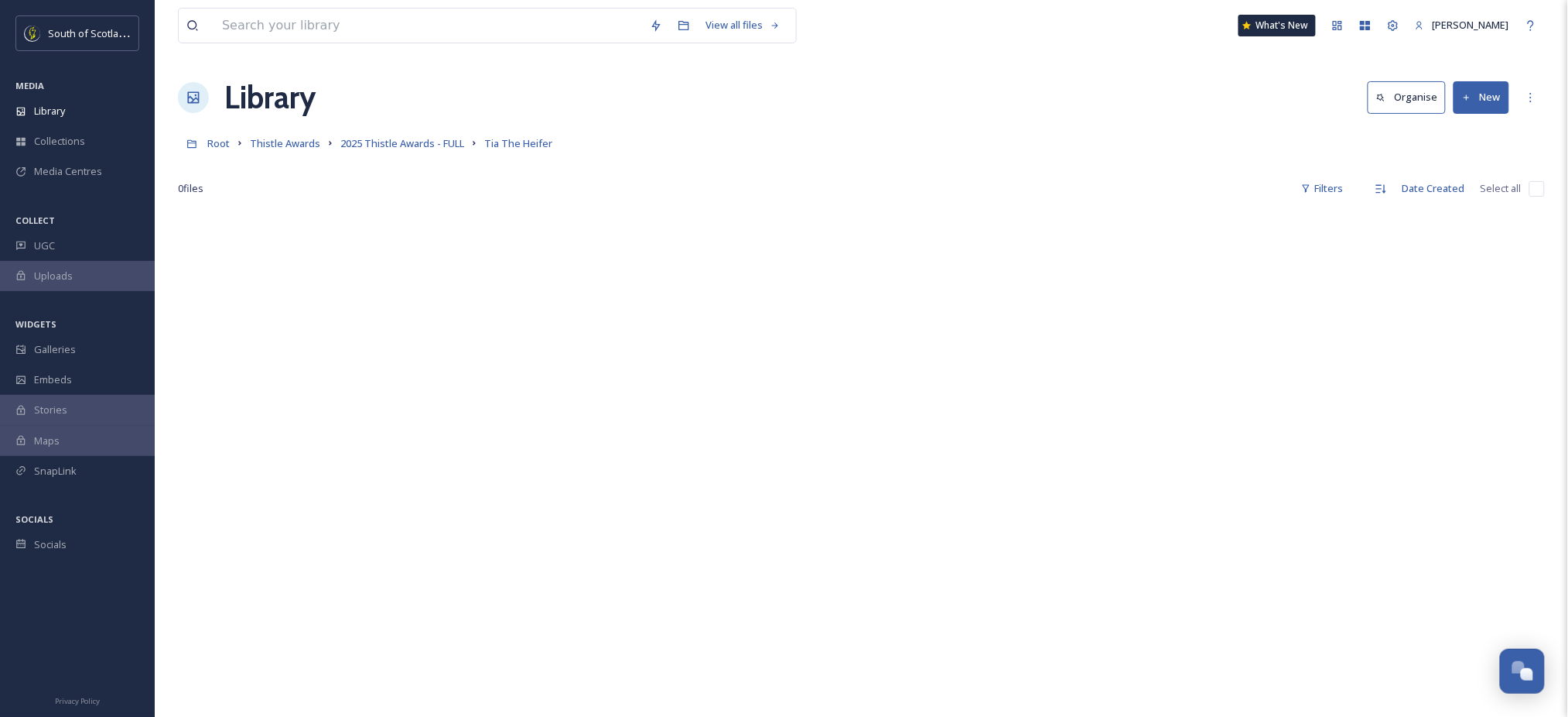
click at [1486, 544] on div at bounding box center [861, 570] width 1367 height 717
click at [1501, 106] on button "New" at bounding box center [1481, 98] width 56 height 32
click at [1490, 143] on div "File Upload" at bounding box center [1464, 133] width 88 height 30
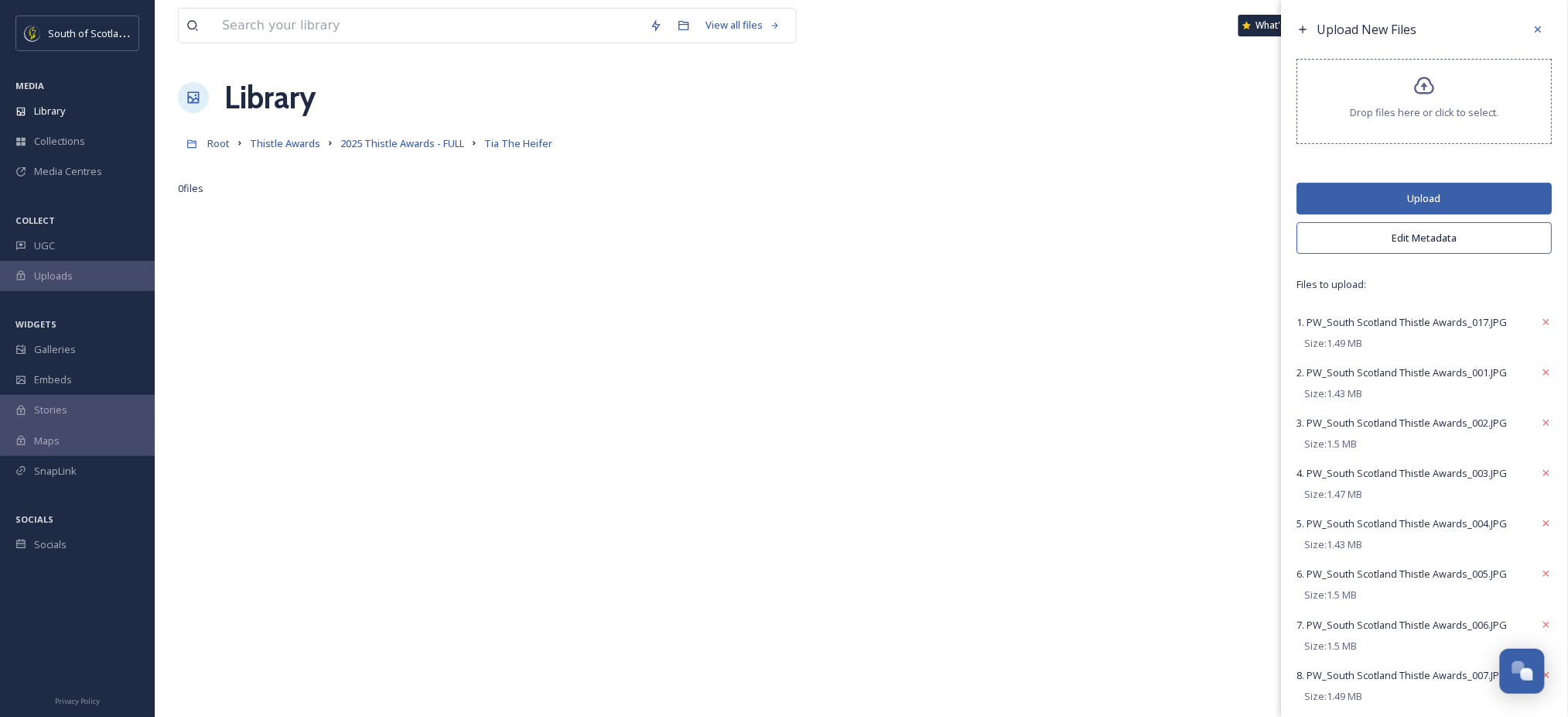
click at [1397, 243] on button "Edit Metadata" at bounding box center [1425, 238] width 255 height 32
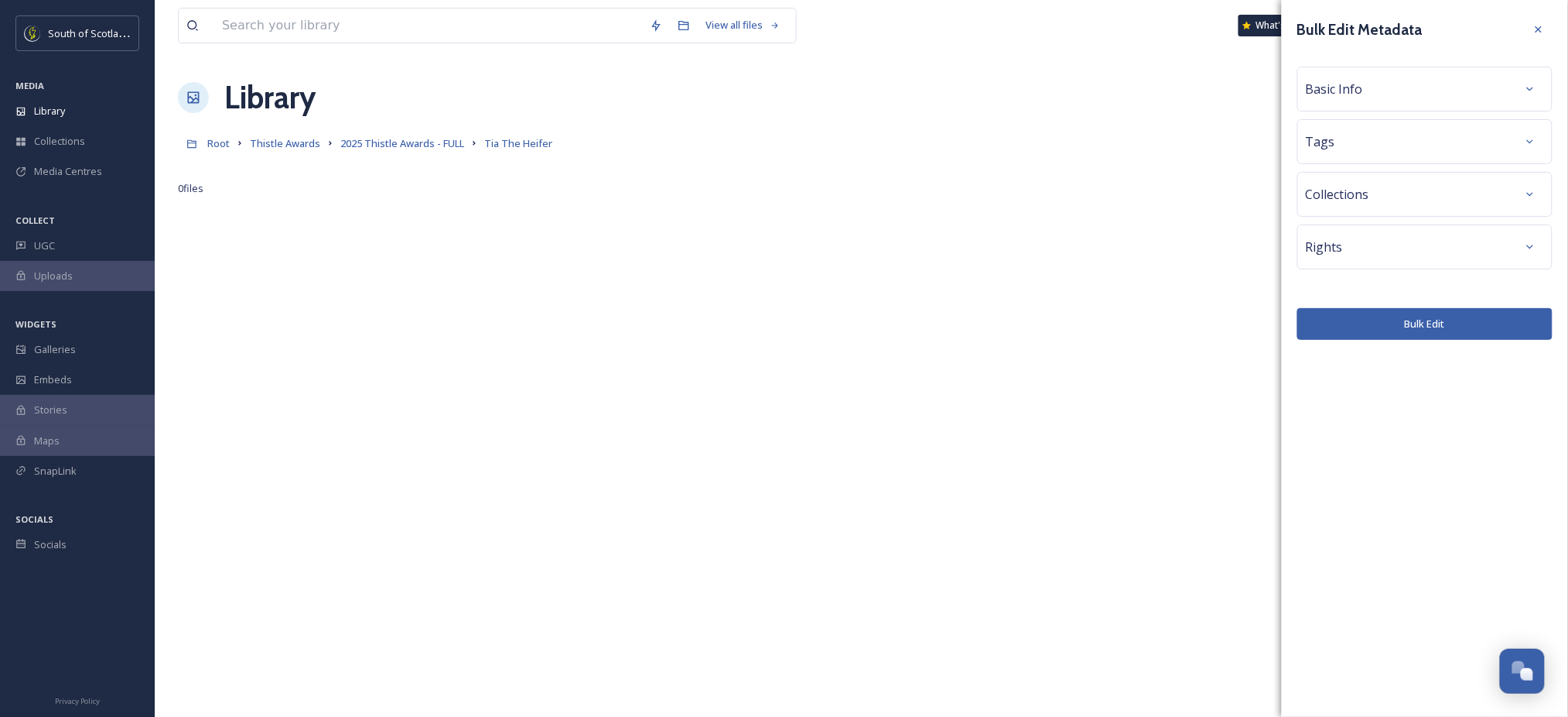
click at [1415, 148] on div "Tags" at bounding box center [1424, 141] width 239 height 28
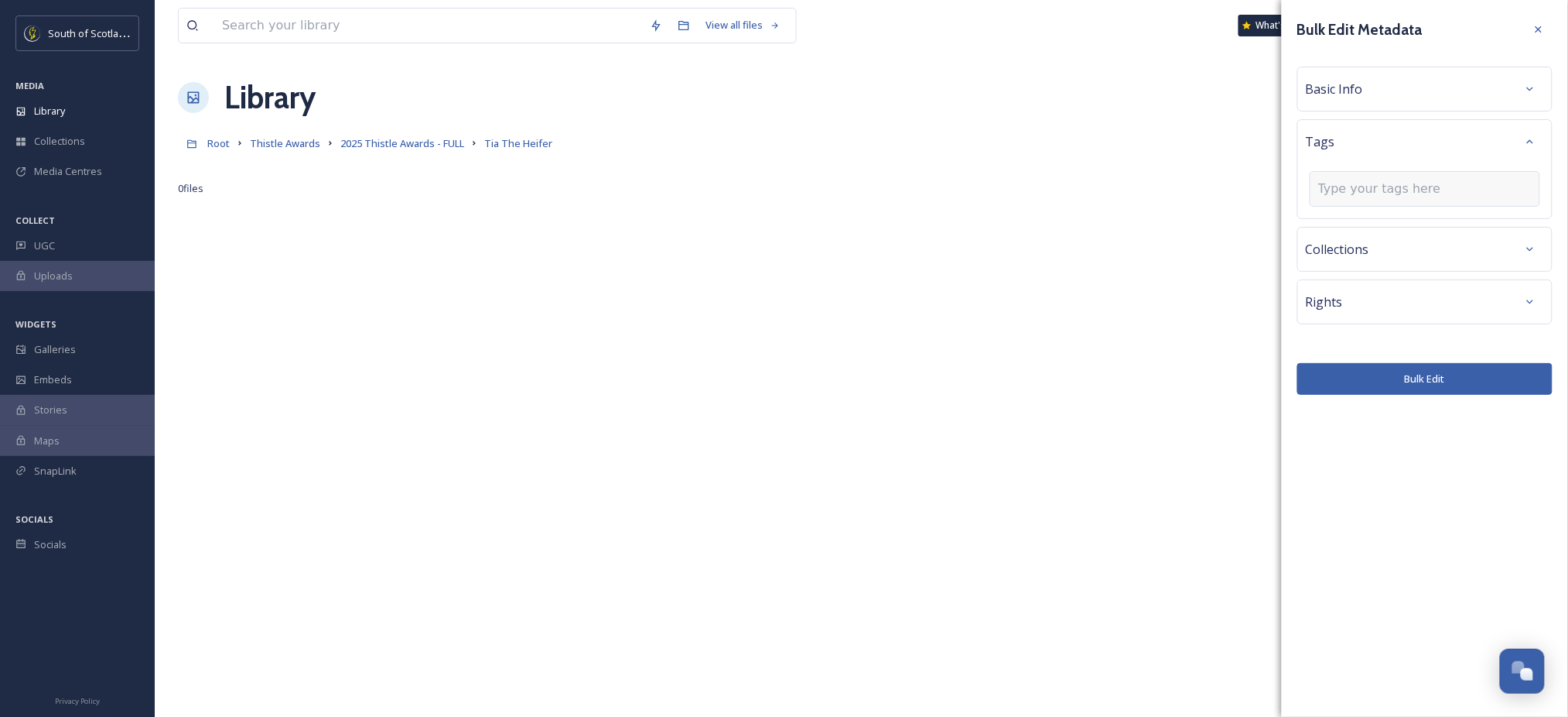
click at [1405, 179] on input at bounding box center [1395, 188] width 154 height 19
type input "SOSTA"
click at [1377, 264] on div "SOSTA2025" at bounding box center [1424, 256] width 227 height 30
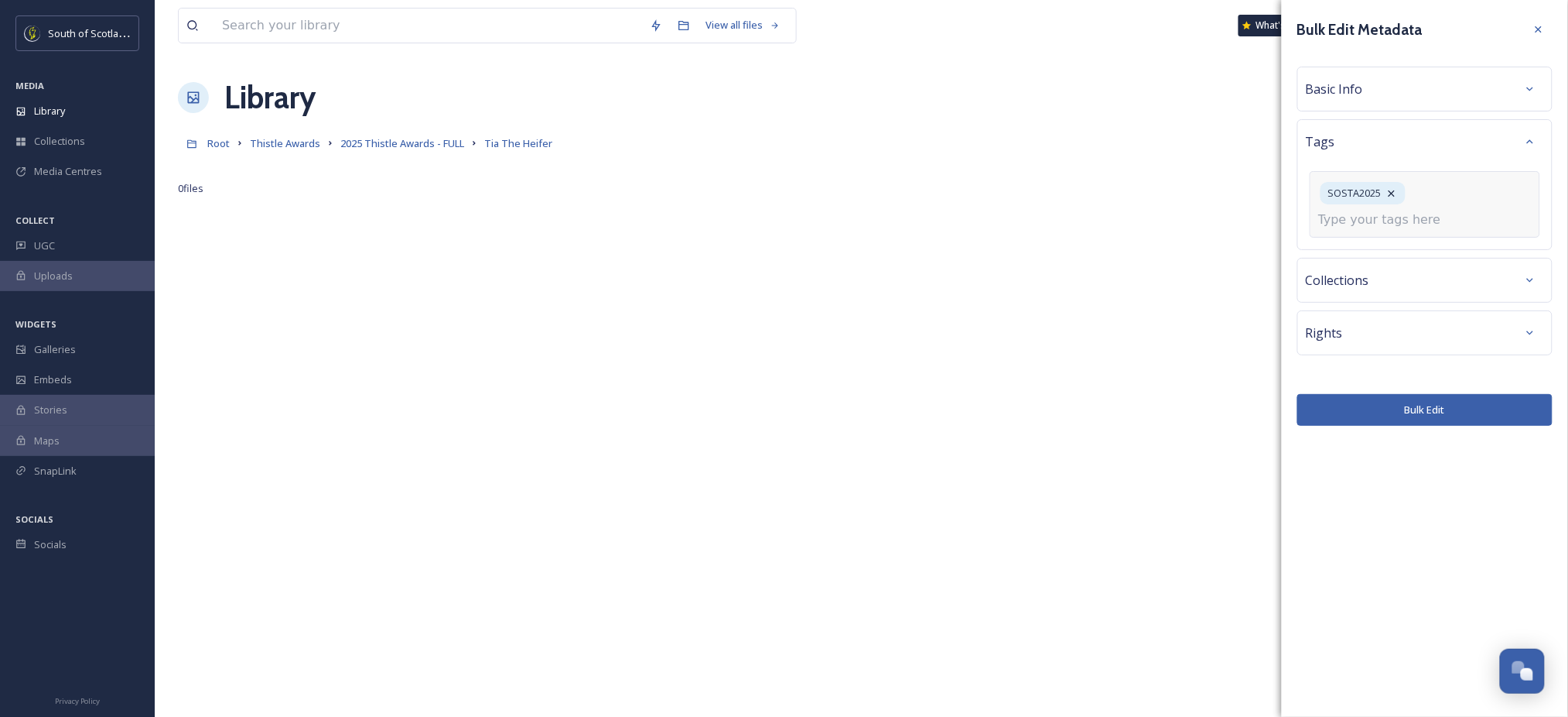
click at [1464, 203] on div "SOSTA2025" at bounding box center [1425, 204] width 231 height 67
click at [1430, 221] on input at bounding box center [1395, 219] width 154 height 19
type input "SOSTA"
click at [1392, 253] on div "SOSTA" at bounding box center [1424, 256] width 227 height 30
click at [1474, 226] on div "SOSTA2025 SOSTA" at bounding box center [1425, 204] width 231 height 67
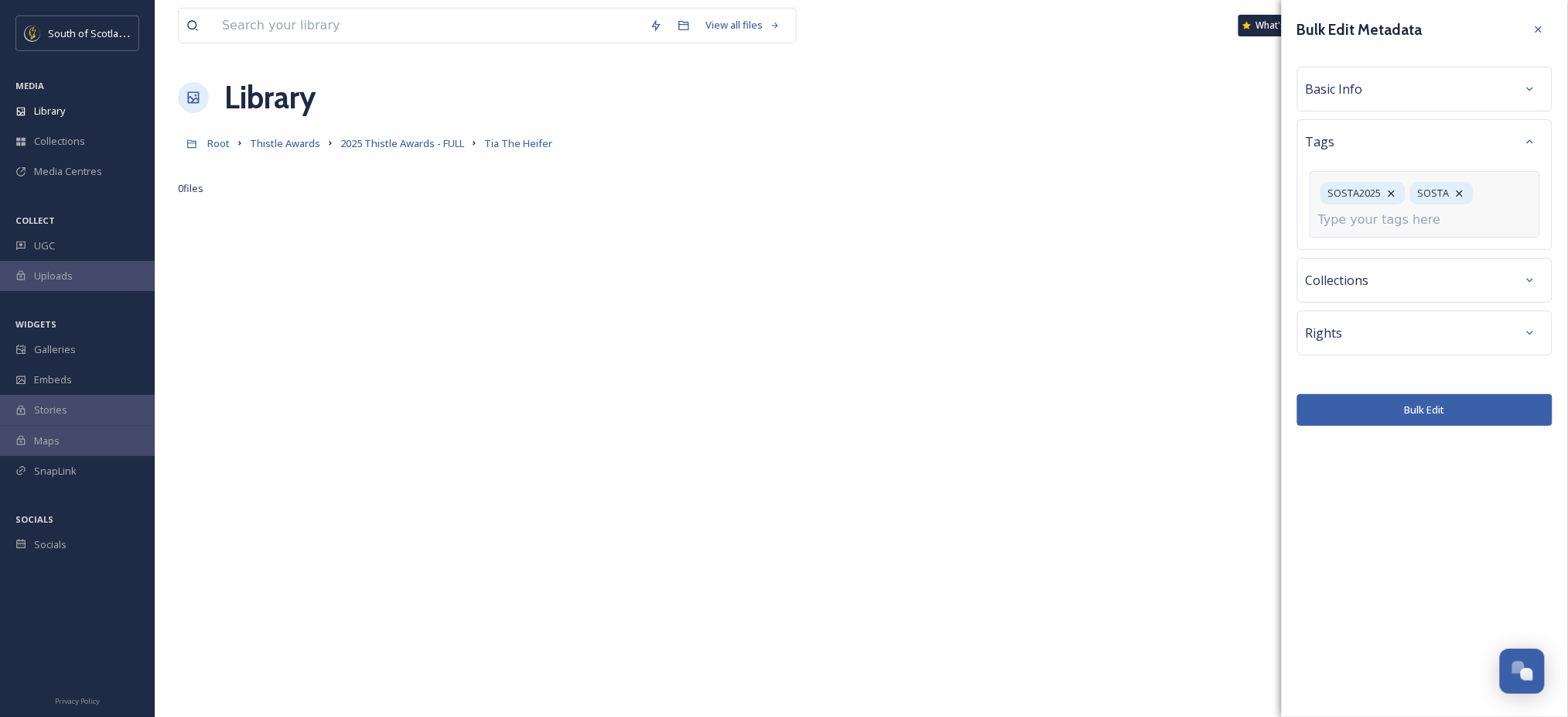
click at [1409, 222] on input at bounding box center [1395, 219] width 154 height 19
type input "Thistles"
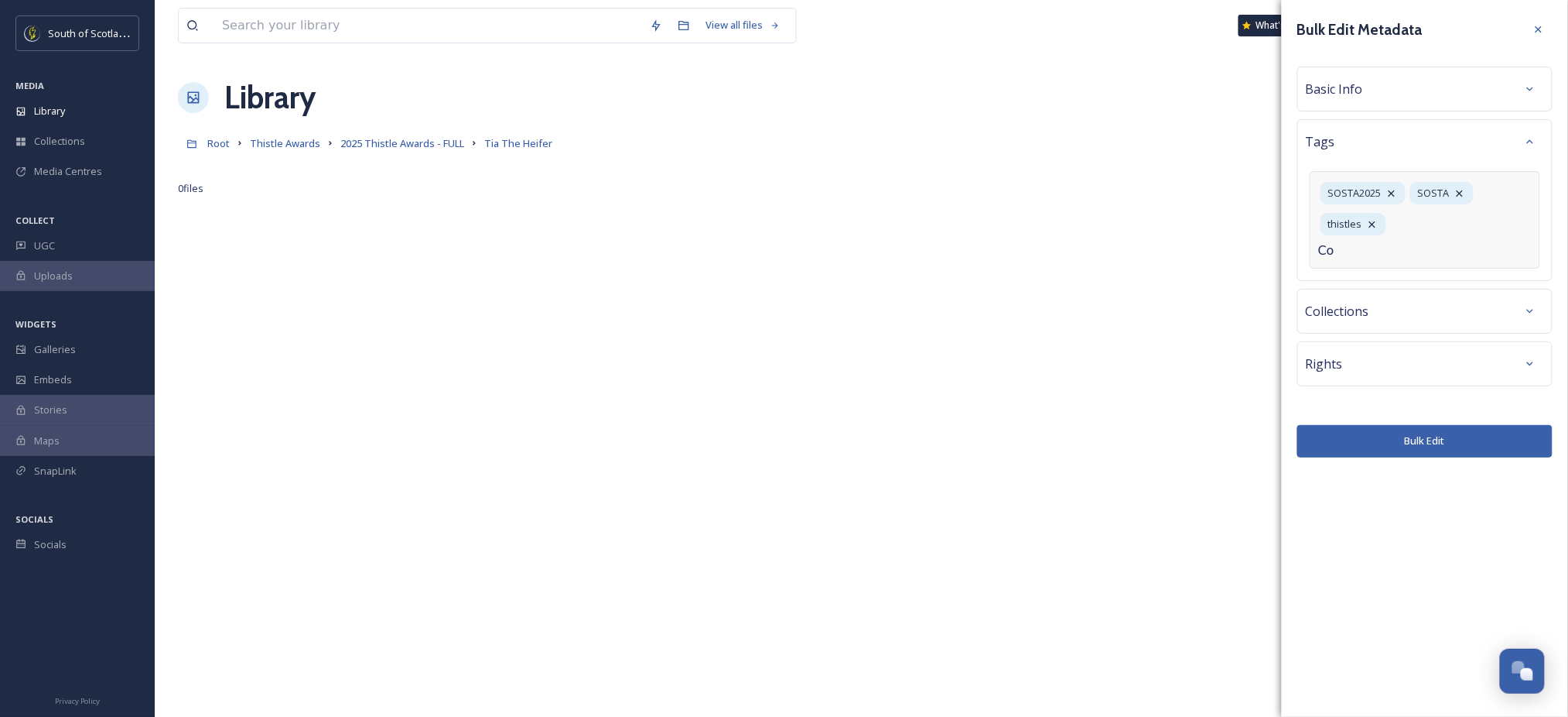
type input "Cow"
type input "Beltie"
click at [1359, 278] on div "Belties" at bounding box center [1424, 288] width 227 height 30
click at [1375, 315] on div "Bulk Edit Metadata Basic Info Tags SOSTA2025 SOSTA thistles thistles Belties Co…" at bounding box center [1424, 236] width 286 height 473
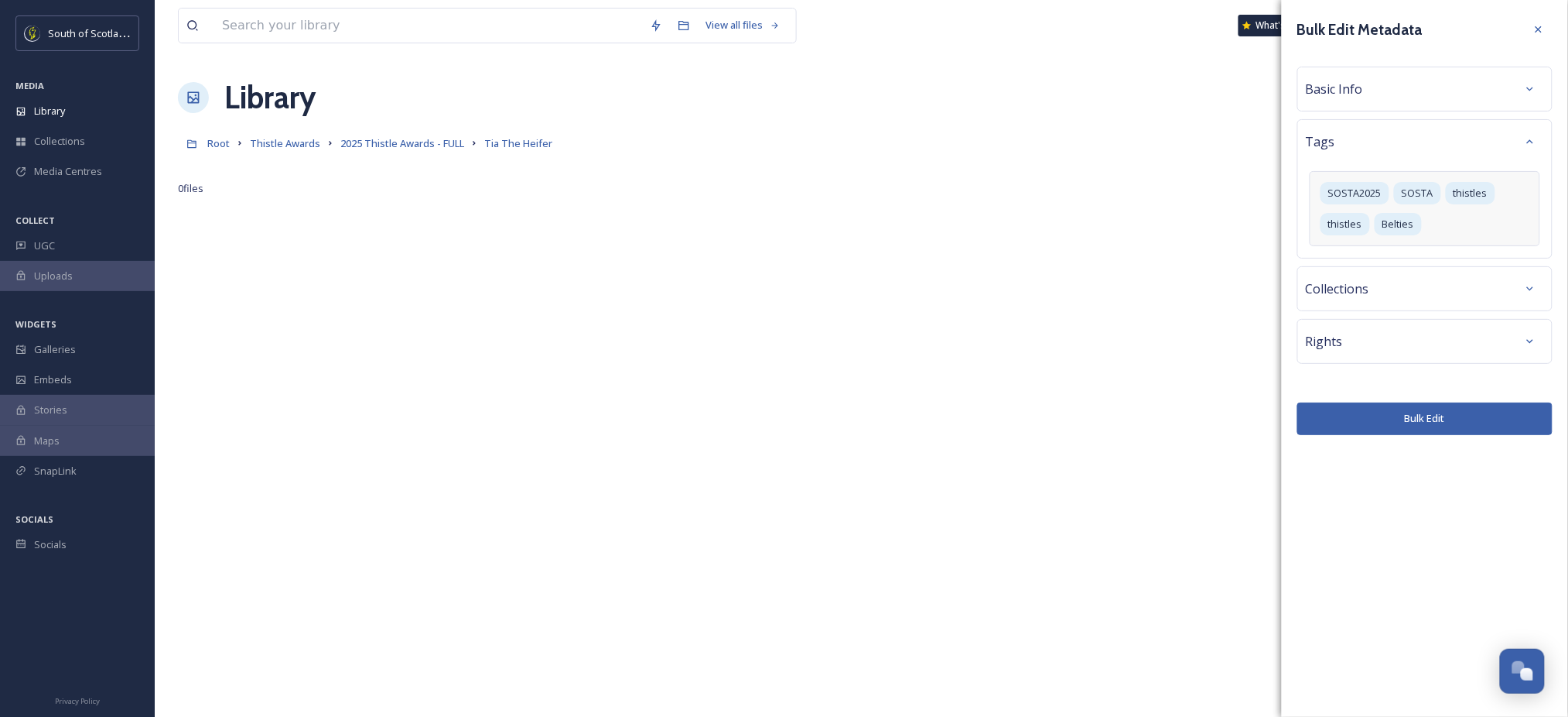
click at [1438, 97] on div "Basic Info" at bounding box center [1424, 89] width 239 height 28
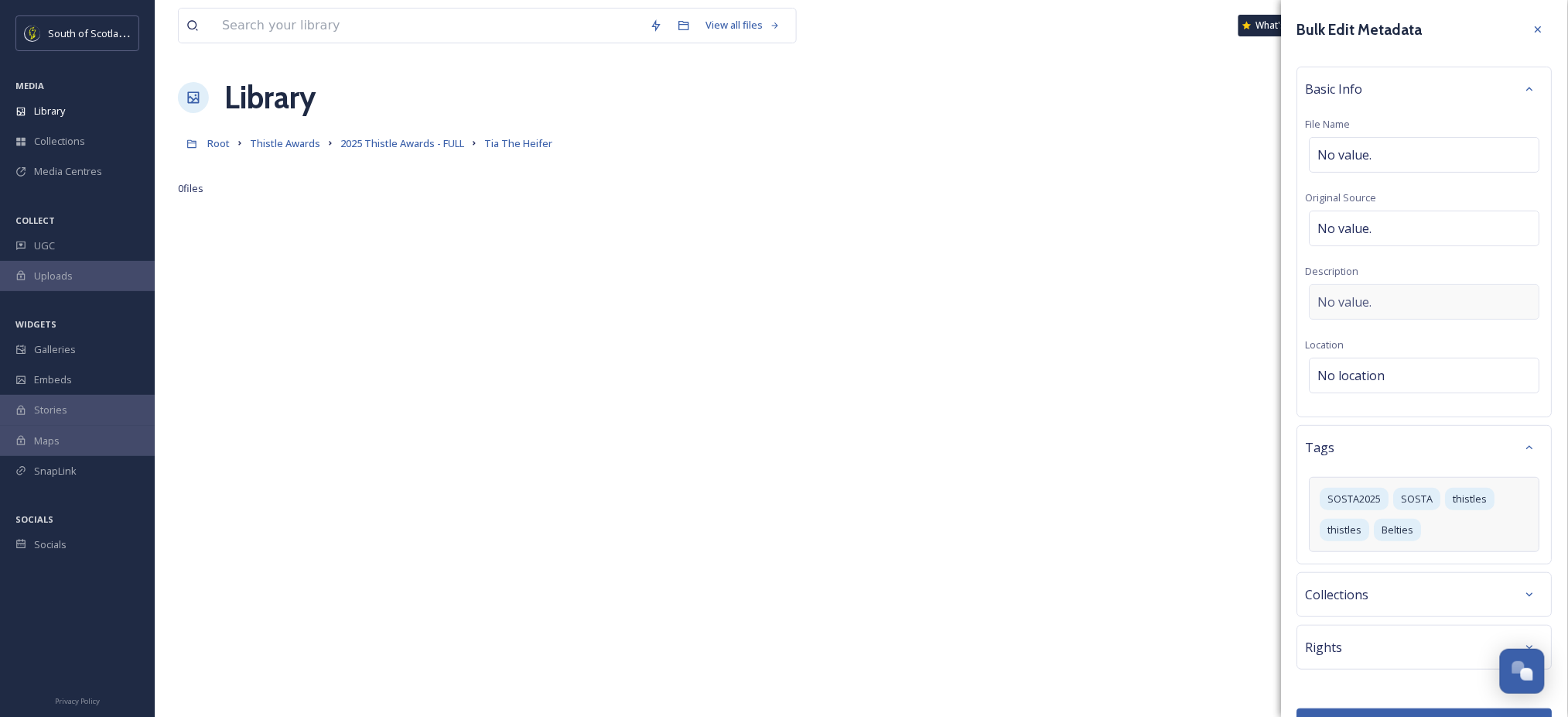
click at [1391, 301] on div "No value." at bounding box center [1425, 302] width 231 height 35
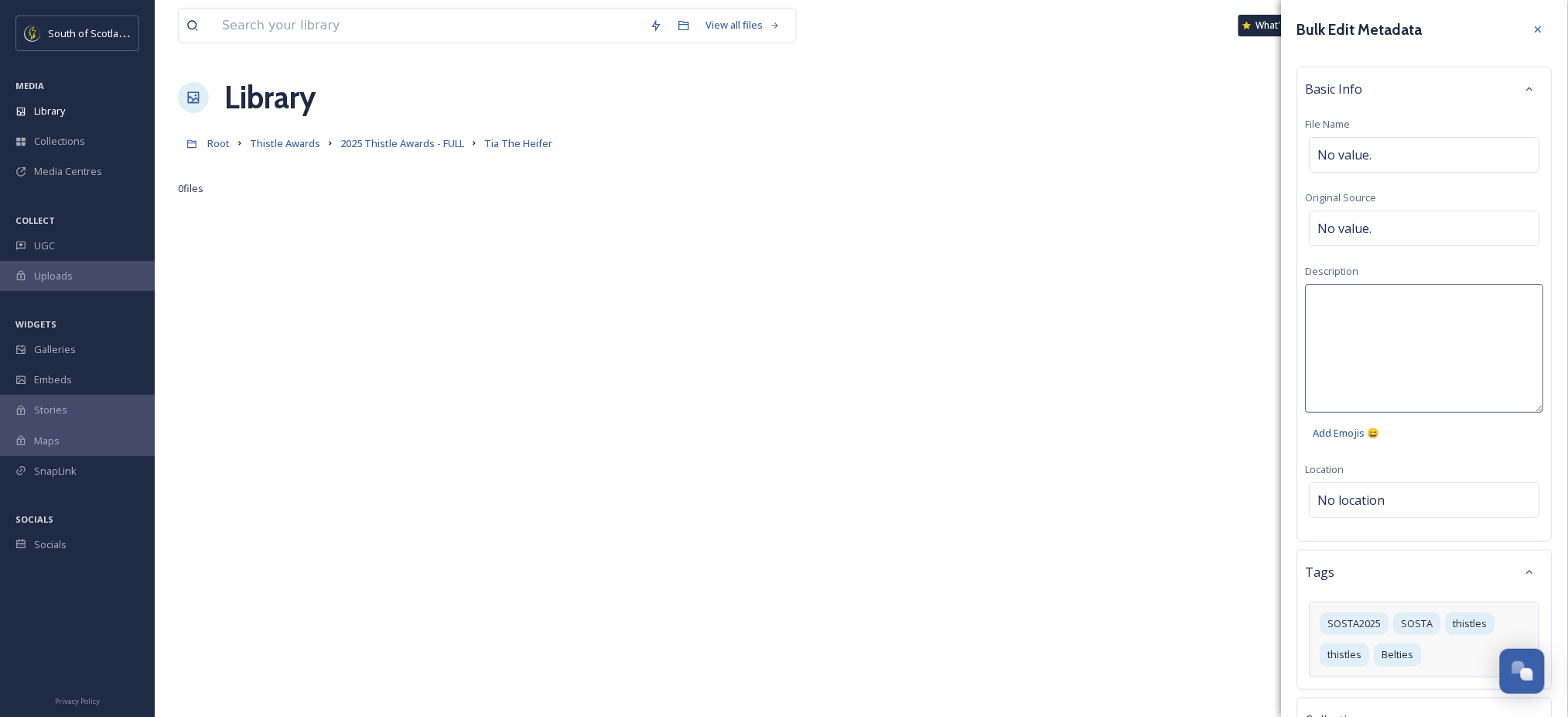
click at [1391, 301] on textarea at bounding box center [1424, 348] width 239 height 129
type textarea "Tia the Heifer gets ready for a [PERSON_NAME] of a night at the 2025 SOSTA"
click at [1466, 434] on div "Tia the Heifer gets ready for a [PERSON_NAME] of a night at the 2025 SOSTA Add …" at bounding box center [1424, 366] width 239 height 164
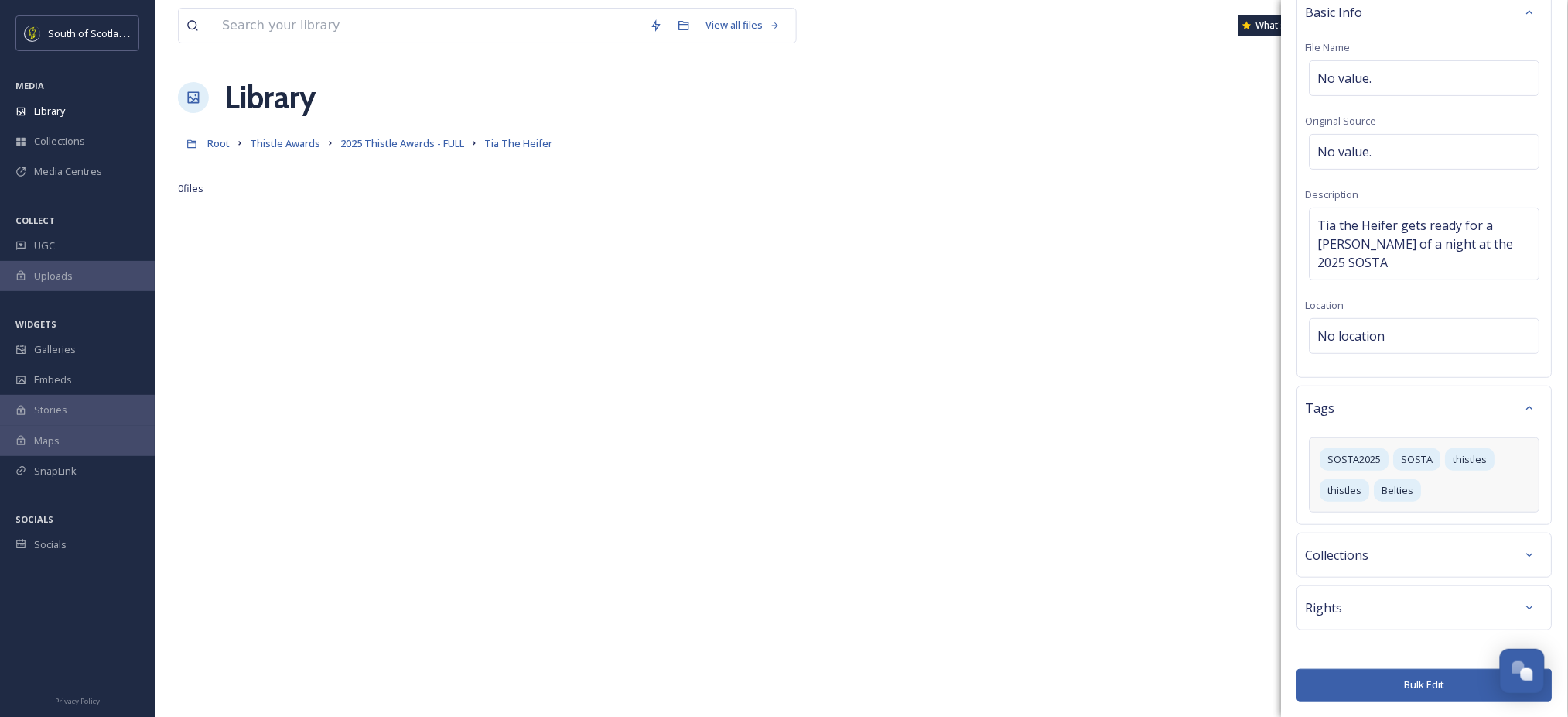
click at [1392, 606] on div "Rights" at bounding box center [1424, 607] width 239 height 28
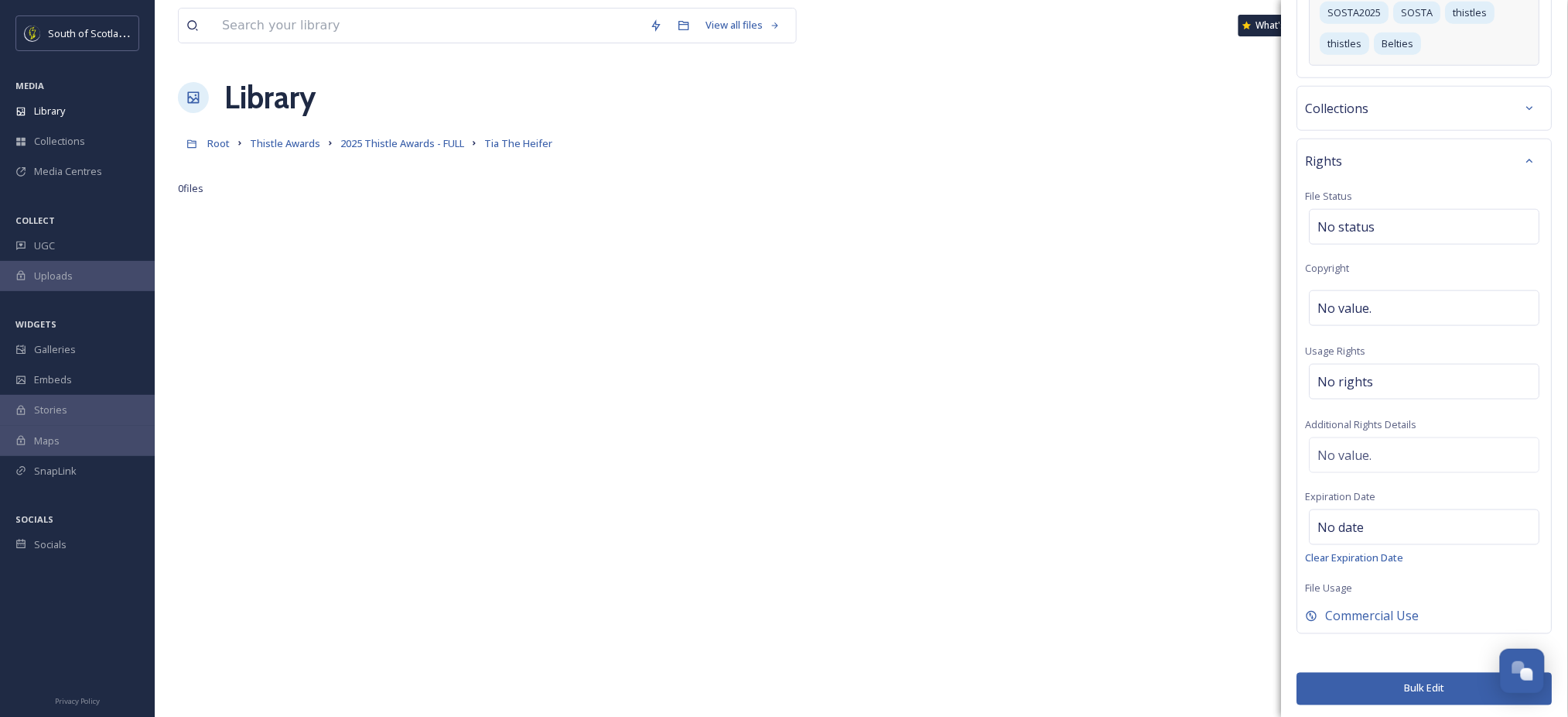
scroll to position [526, 0]
click at [1428, 307] on div "No value." at bounding box center [1425, 305] width 231 height 35
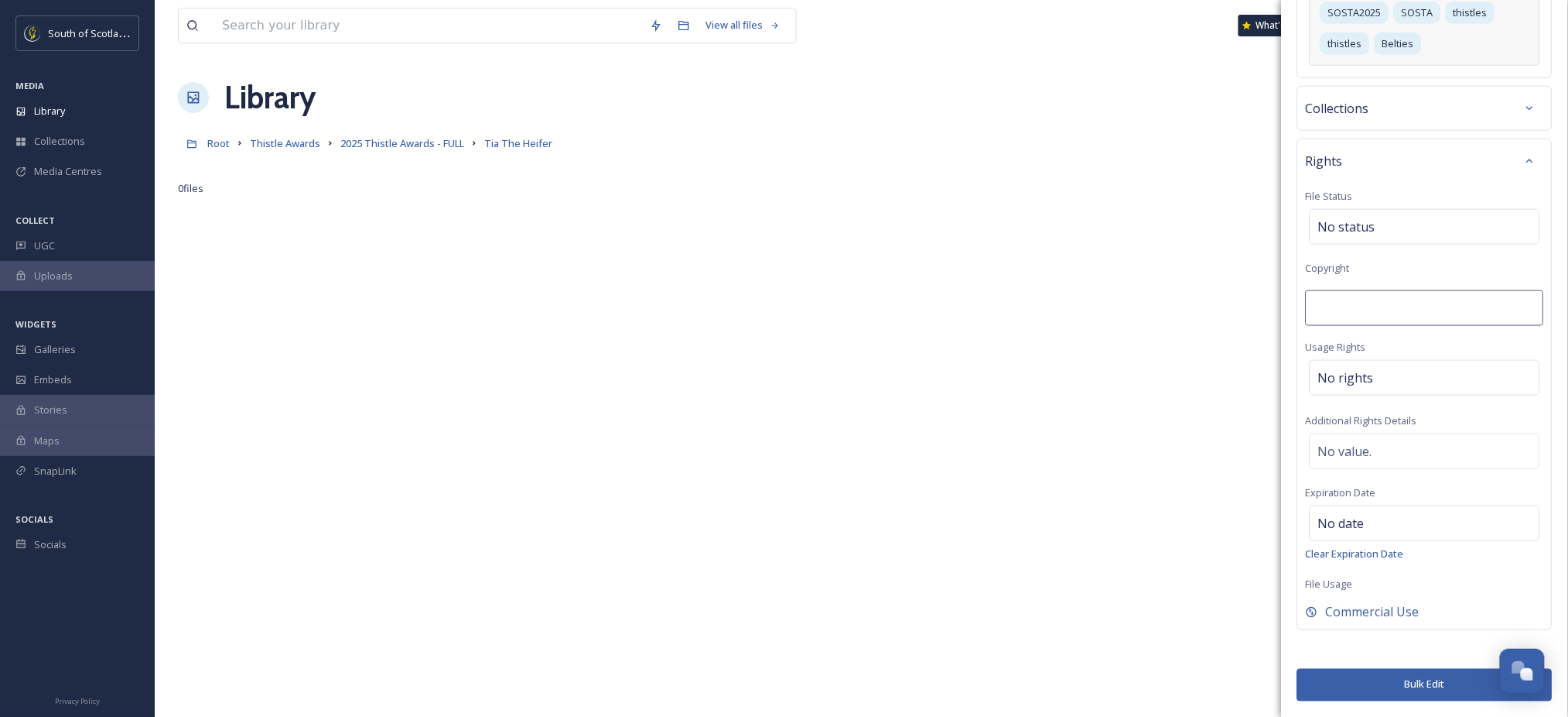
scroll to position [524, 0]
click at [1426, 309] on input at bounding box center [1424, 308] width 239 height 35
type input "SSDA | [PERSON_NAME]"
click at [1392, 684] on button "Bulk Edit" at bounding box center [1425, 685] width 255 height 32
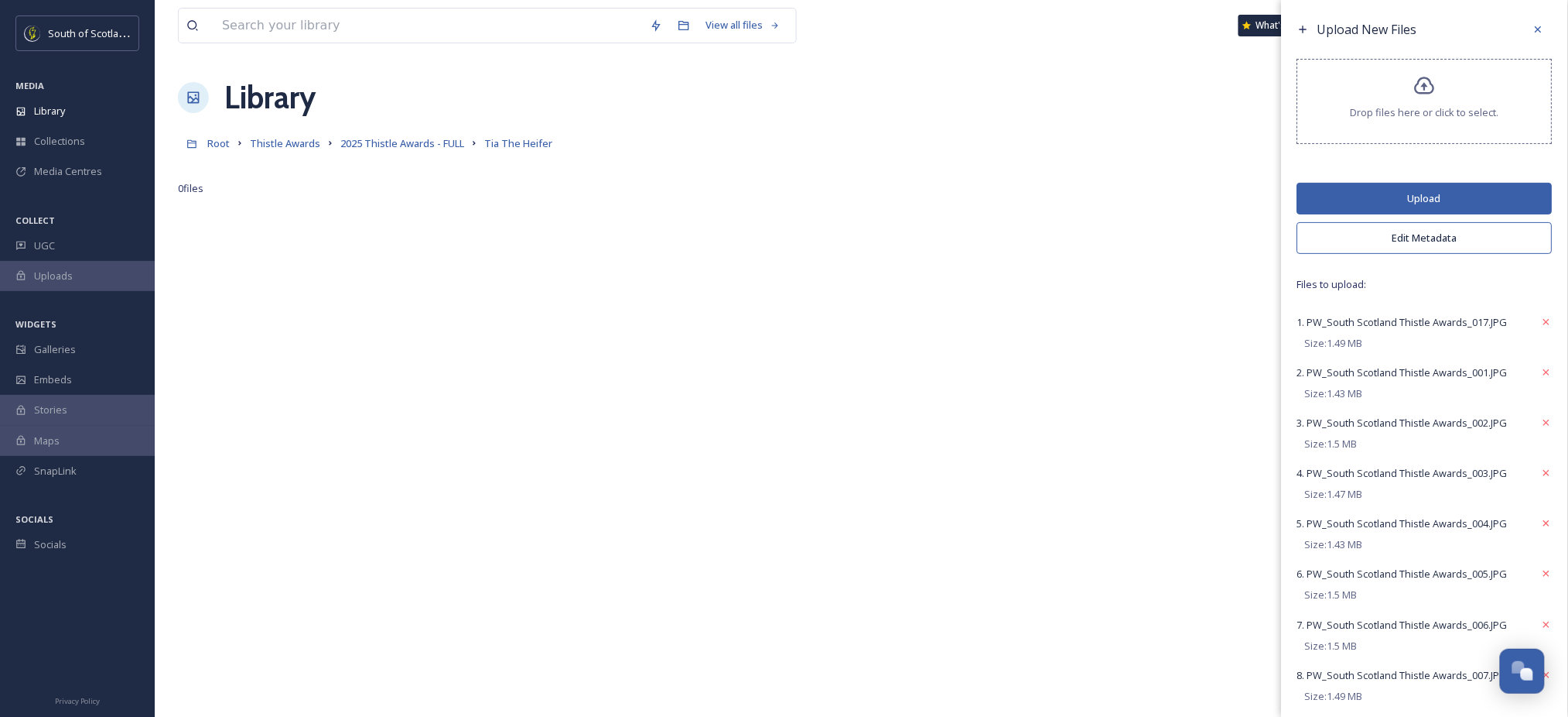
click at [1444, 200] on button "Upload" at bounding box center [1425, 199] width 255 height 32
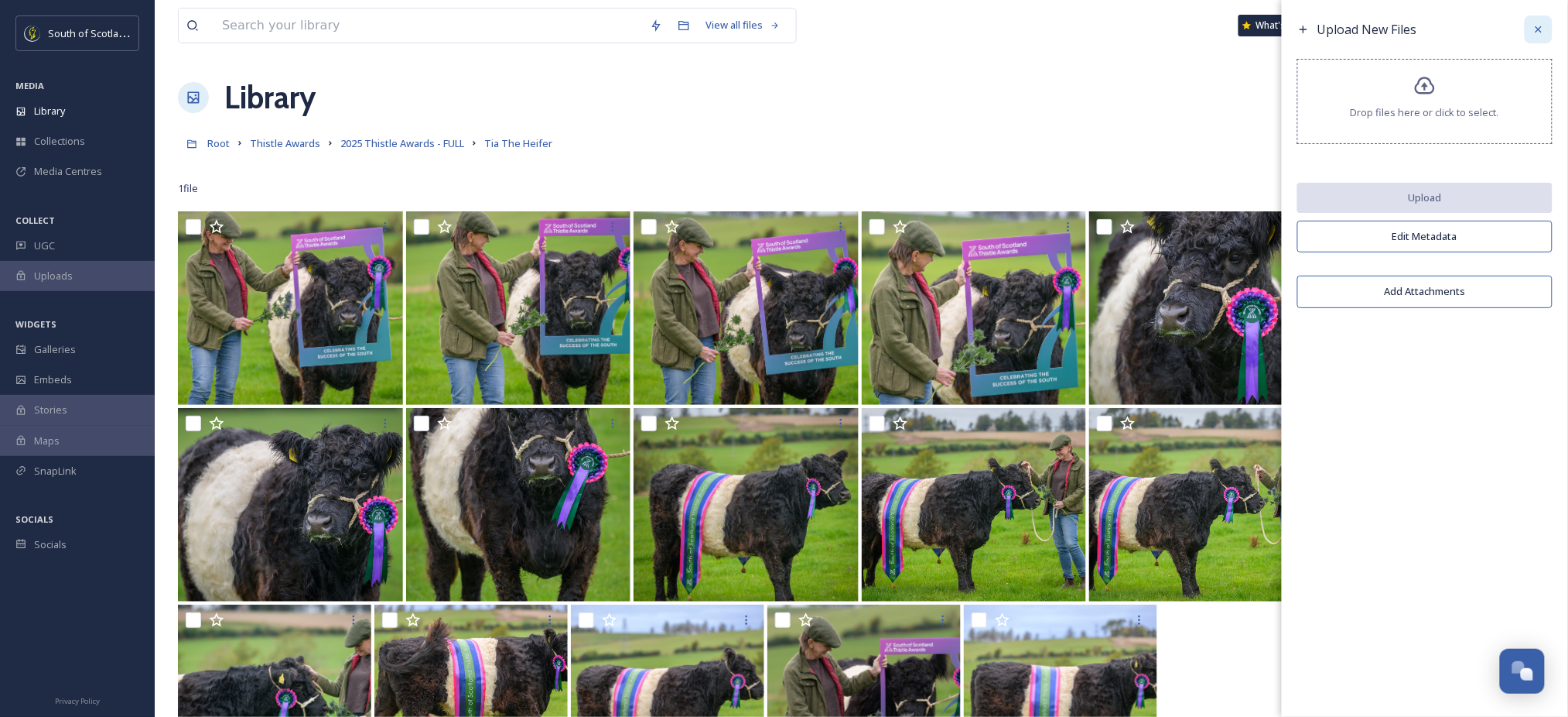
click at [1542, 34] on icon at bounding box center [1539, 29] width 12 height 12
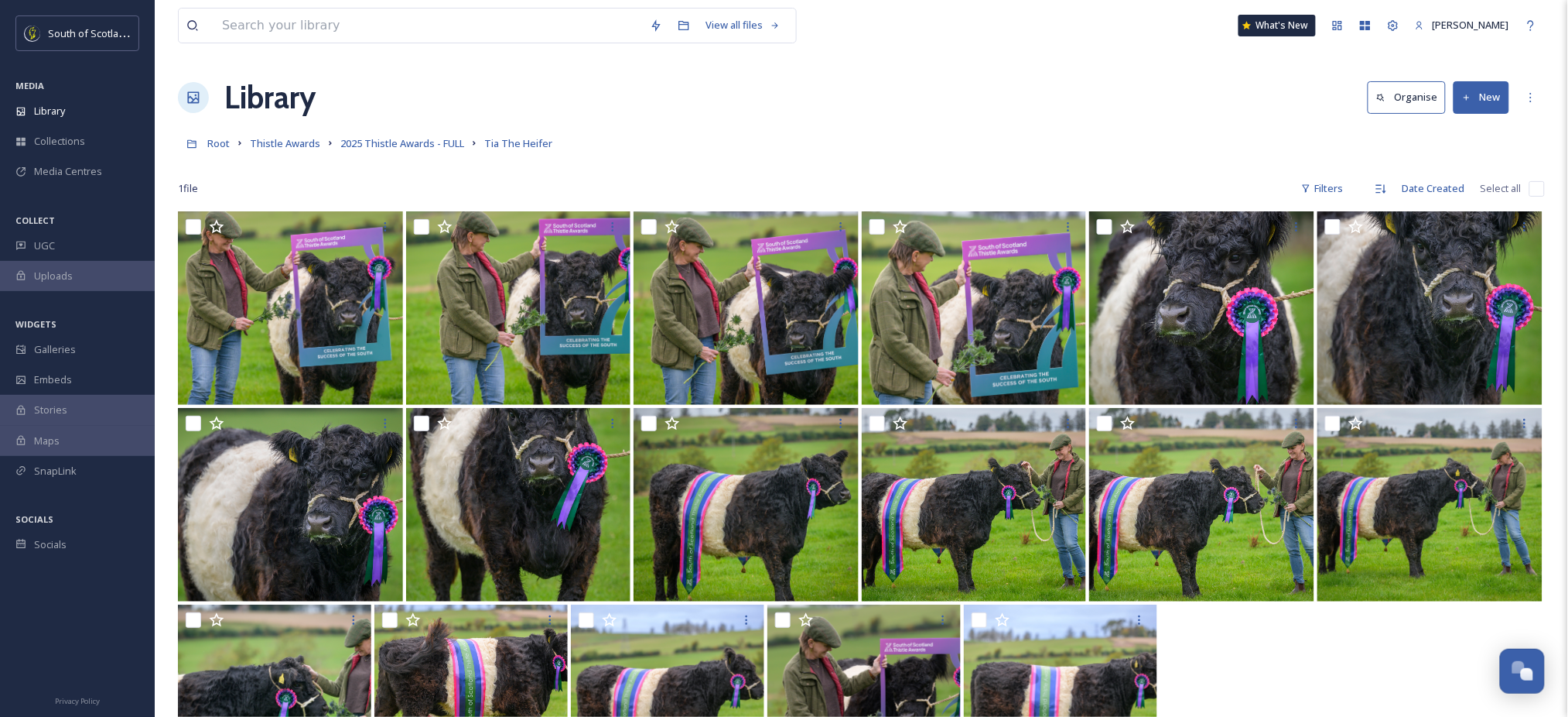
scroll to position [211, 0]
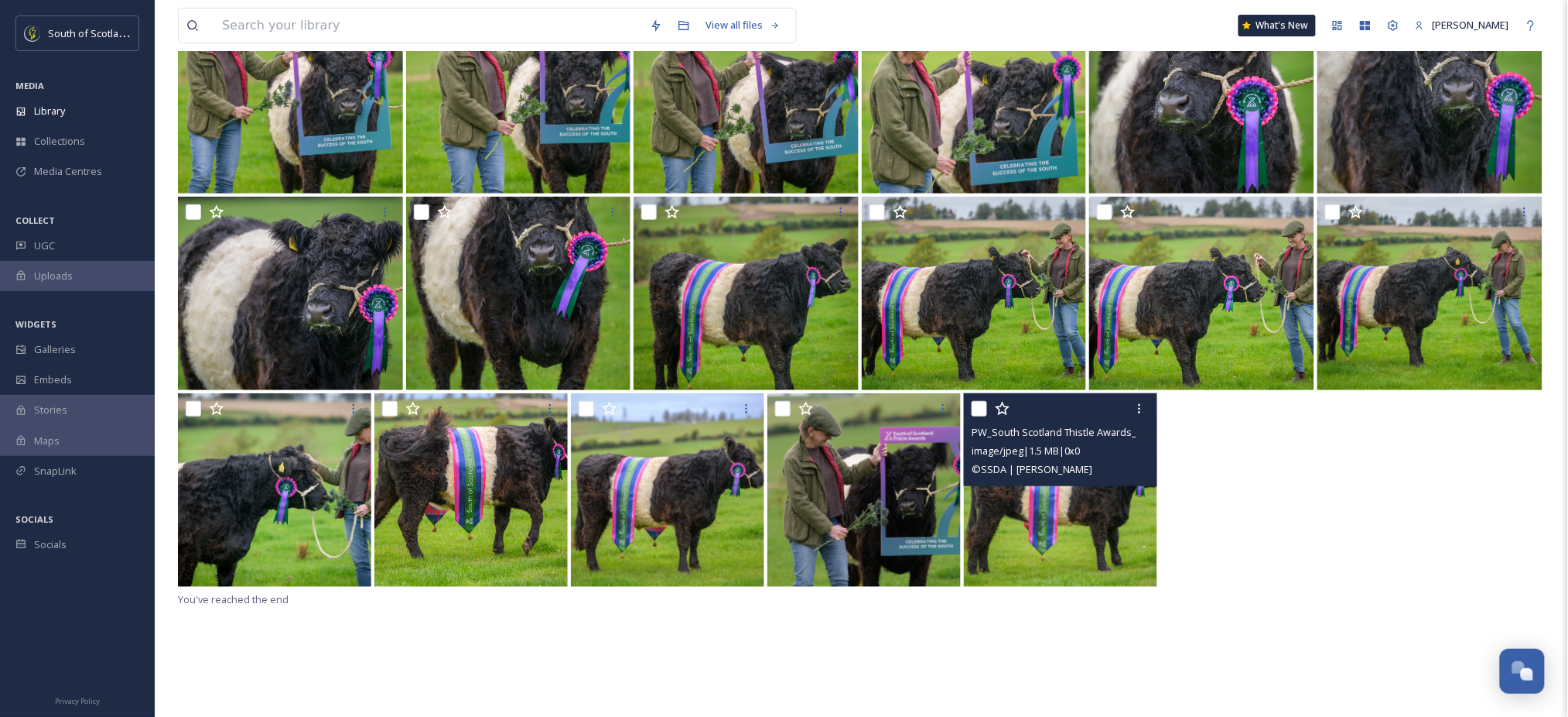
click at [1086, 514] on img at bounding box center [1061, 490] width 193 height 193
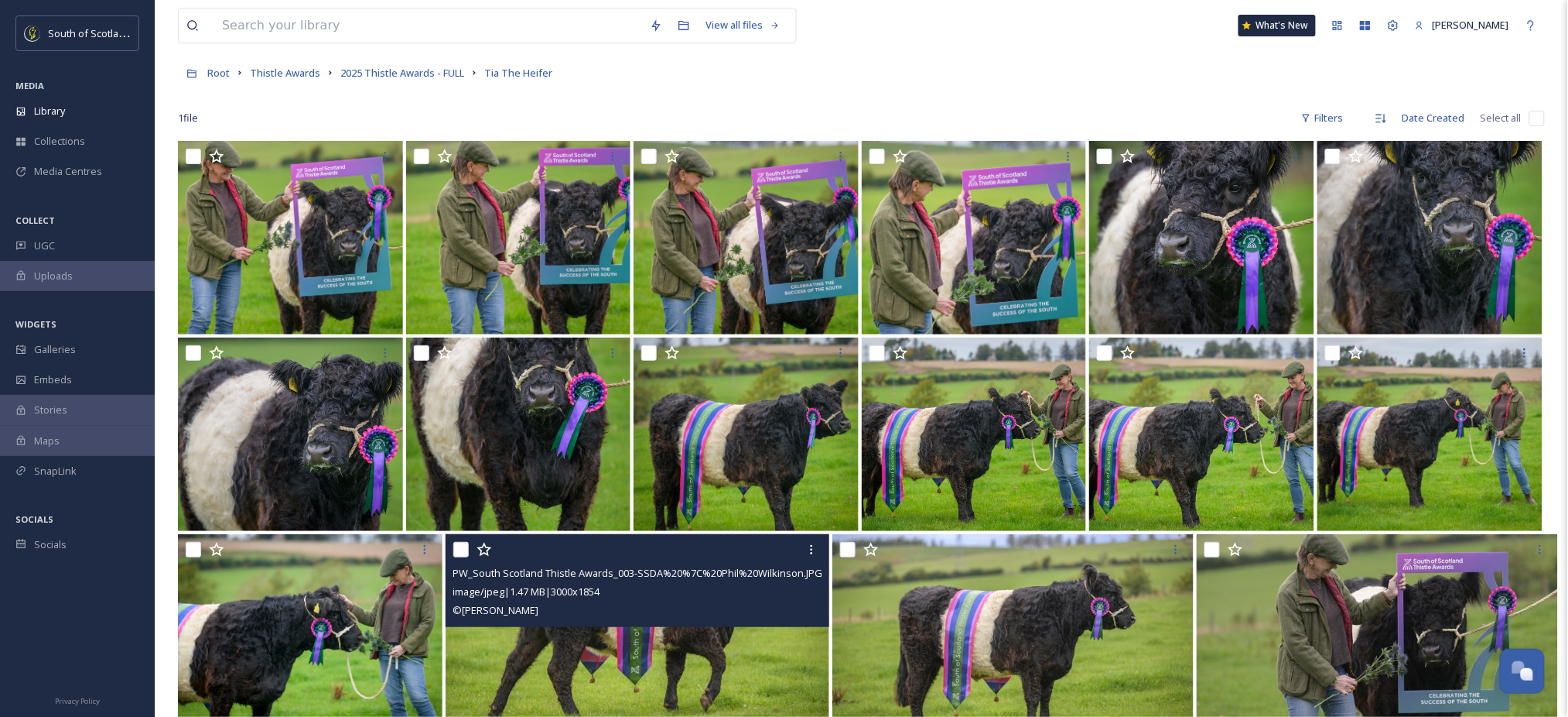
scroll to position [69, 0]
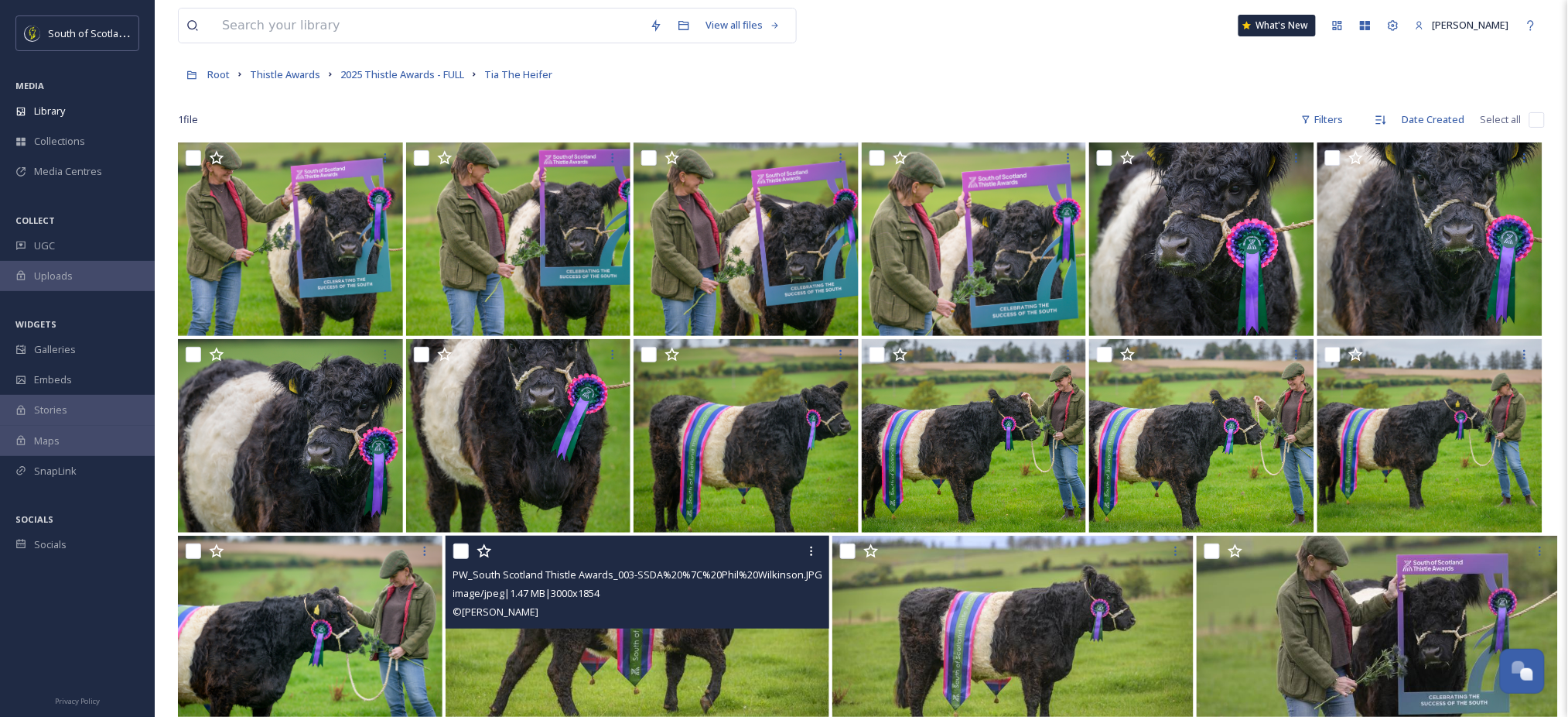
click at [670, 650] on img at bounding box center [637, 633] width 384 height 193
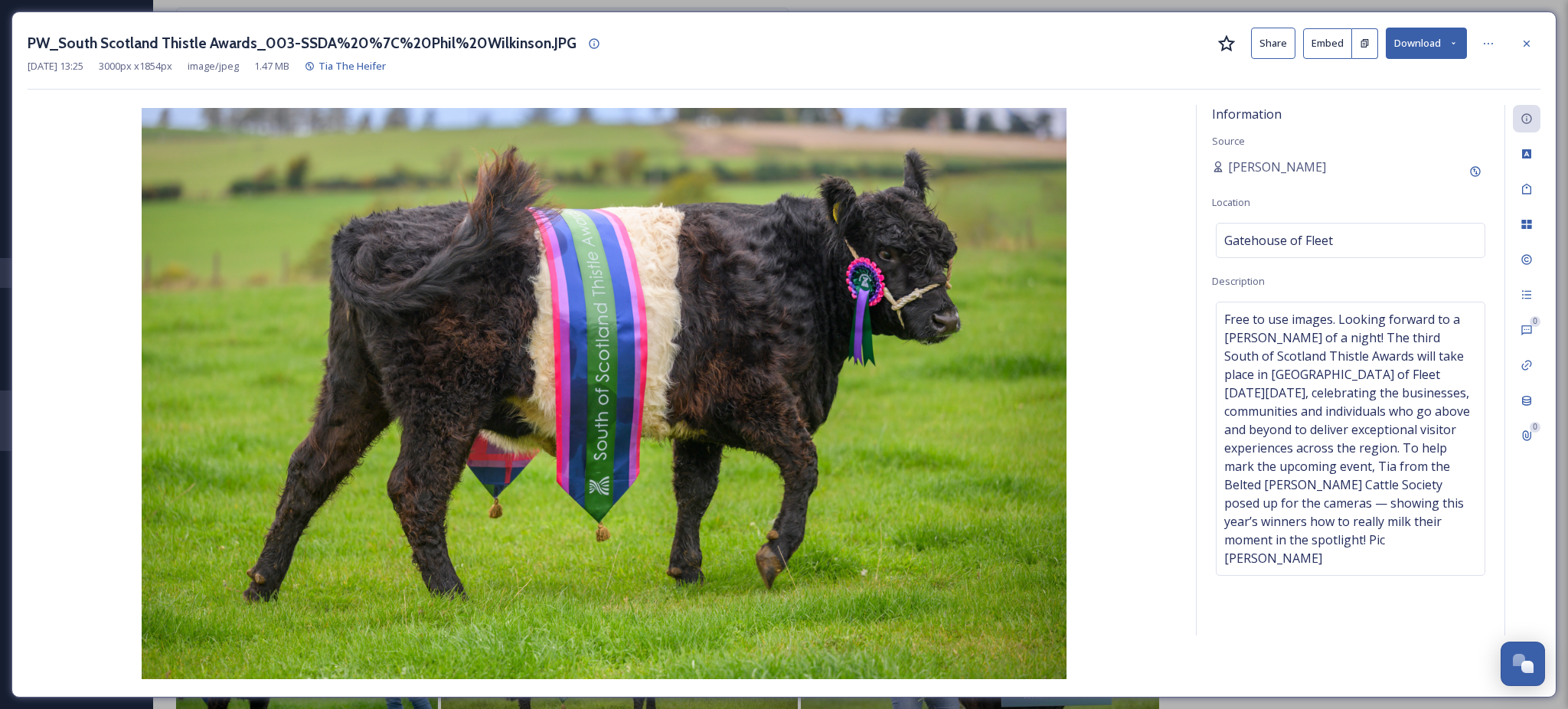
click at [668, 400] on img at bounding box center [604, 393] width 1154 height 571
click at [1525, 40] on icon at bounding box center [1527, 44] width 12 height 12
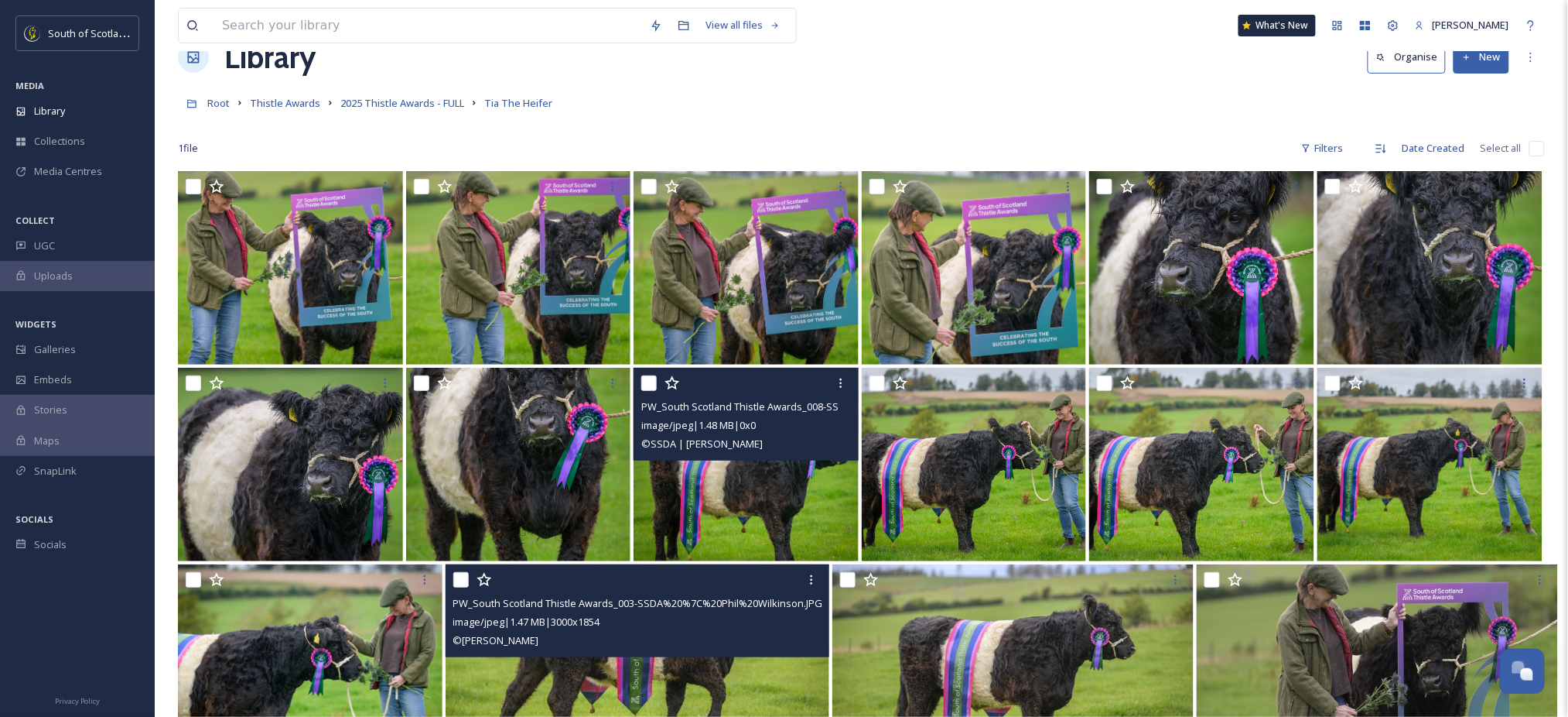
scroll to position [39, 0]
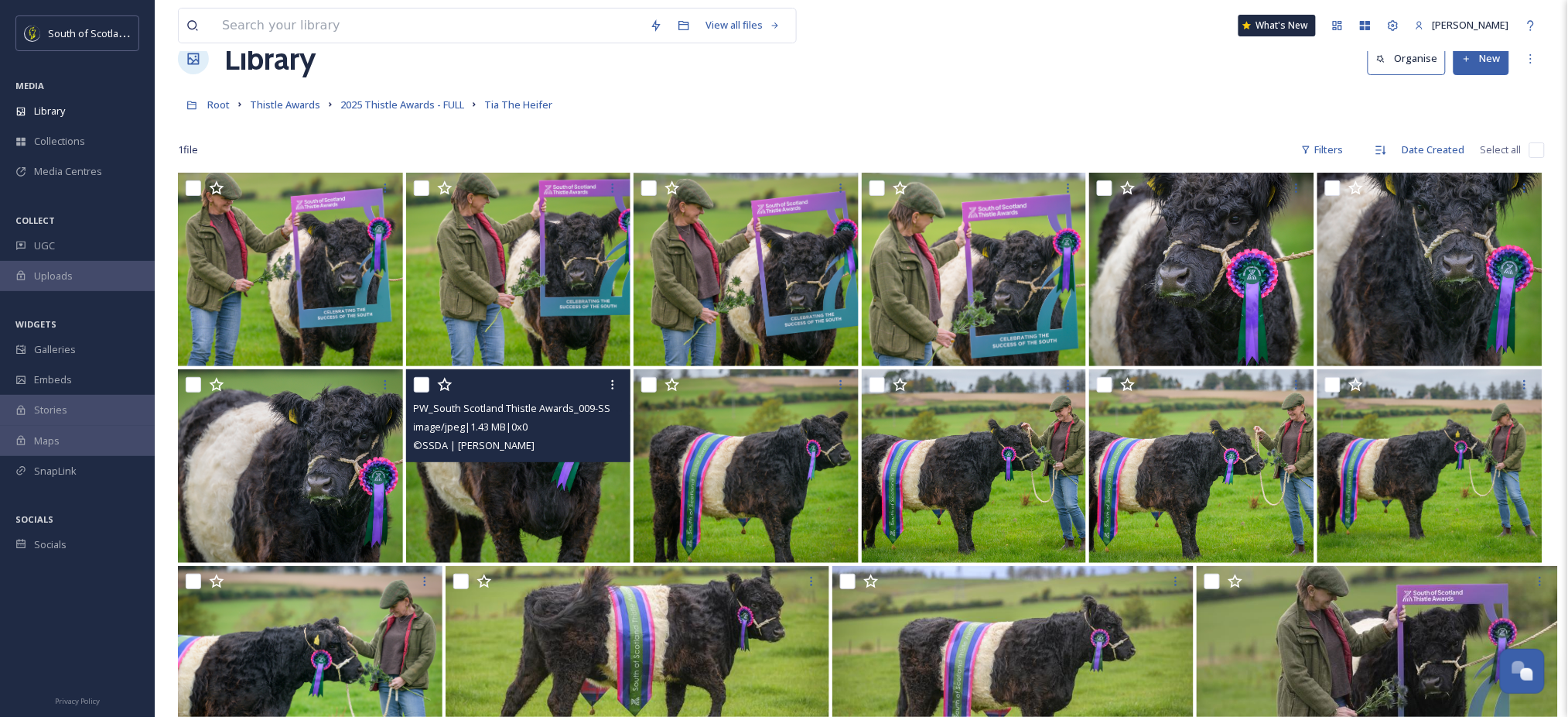
click at [561, 494] on img at bounding box center [519, 466] width 225 height 193
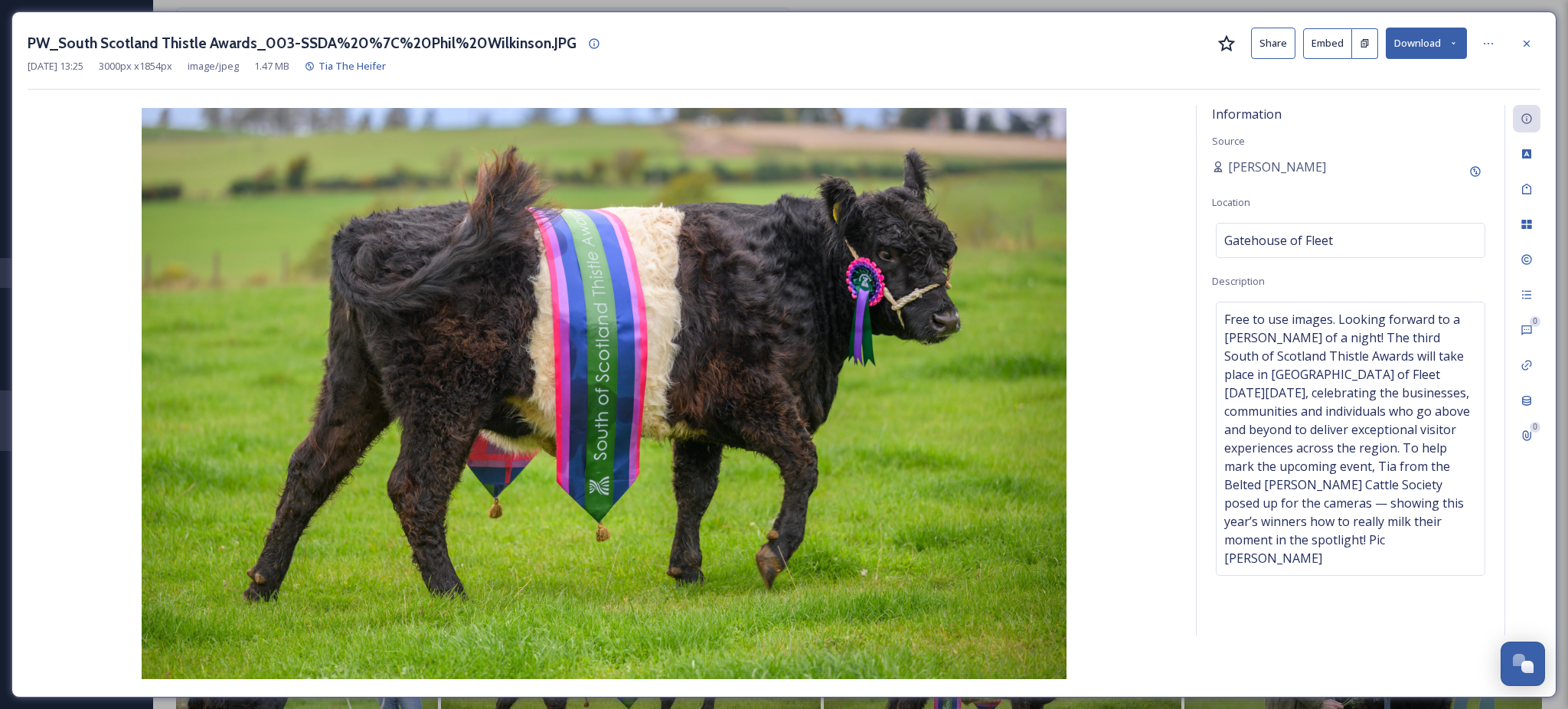
click at [1111, 380] on img at bounding box center [604, 393] width 1154 height 571
click at [1459, 54] on button "Download" at bounding box center [1427, 43] width 81 height 32
click at [1378, 139] on span "Download Medium (1080 x 667)" at bounding box center [1385, 139] width 141 height 15
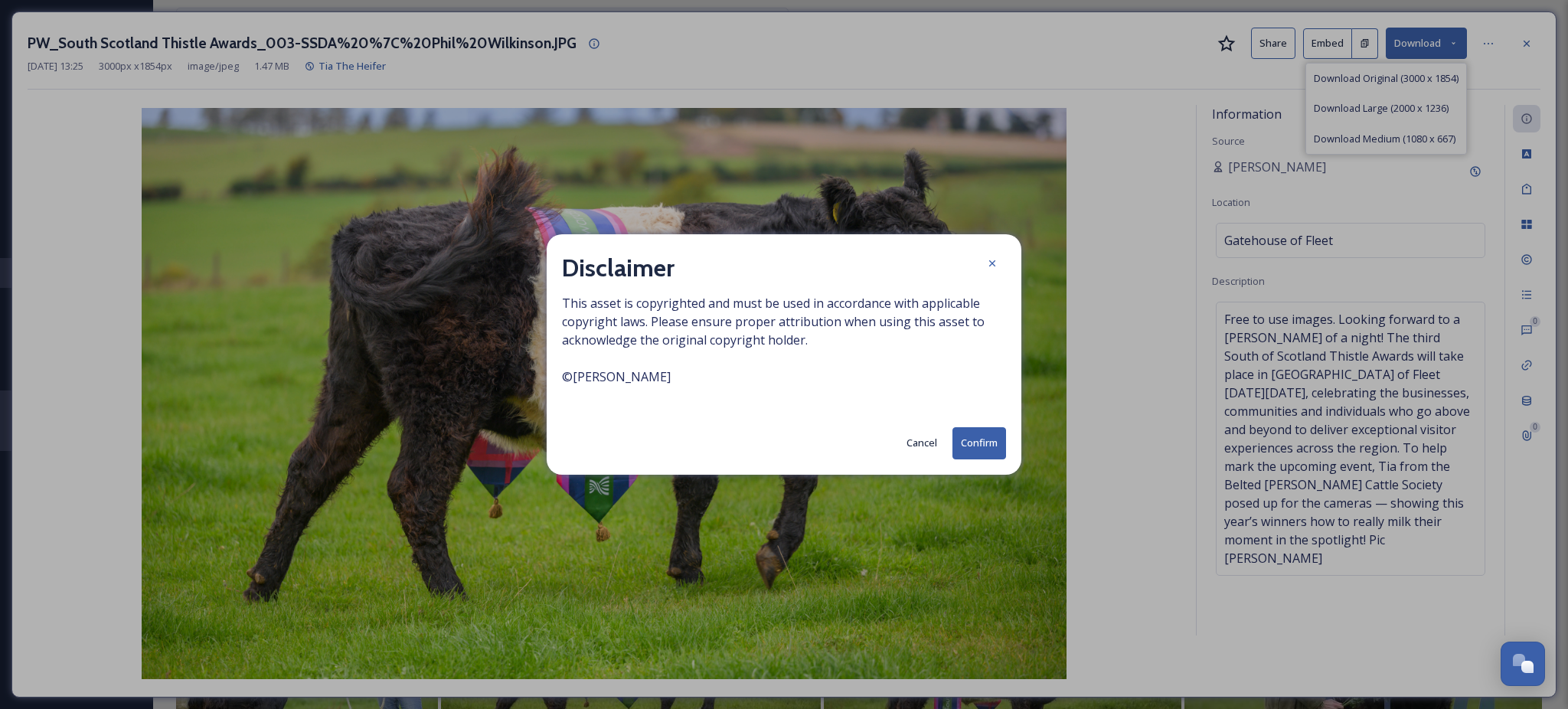
click at [971, 436] on button "Confirm" at bounding box center [979, 443] width 54 height 32
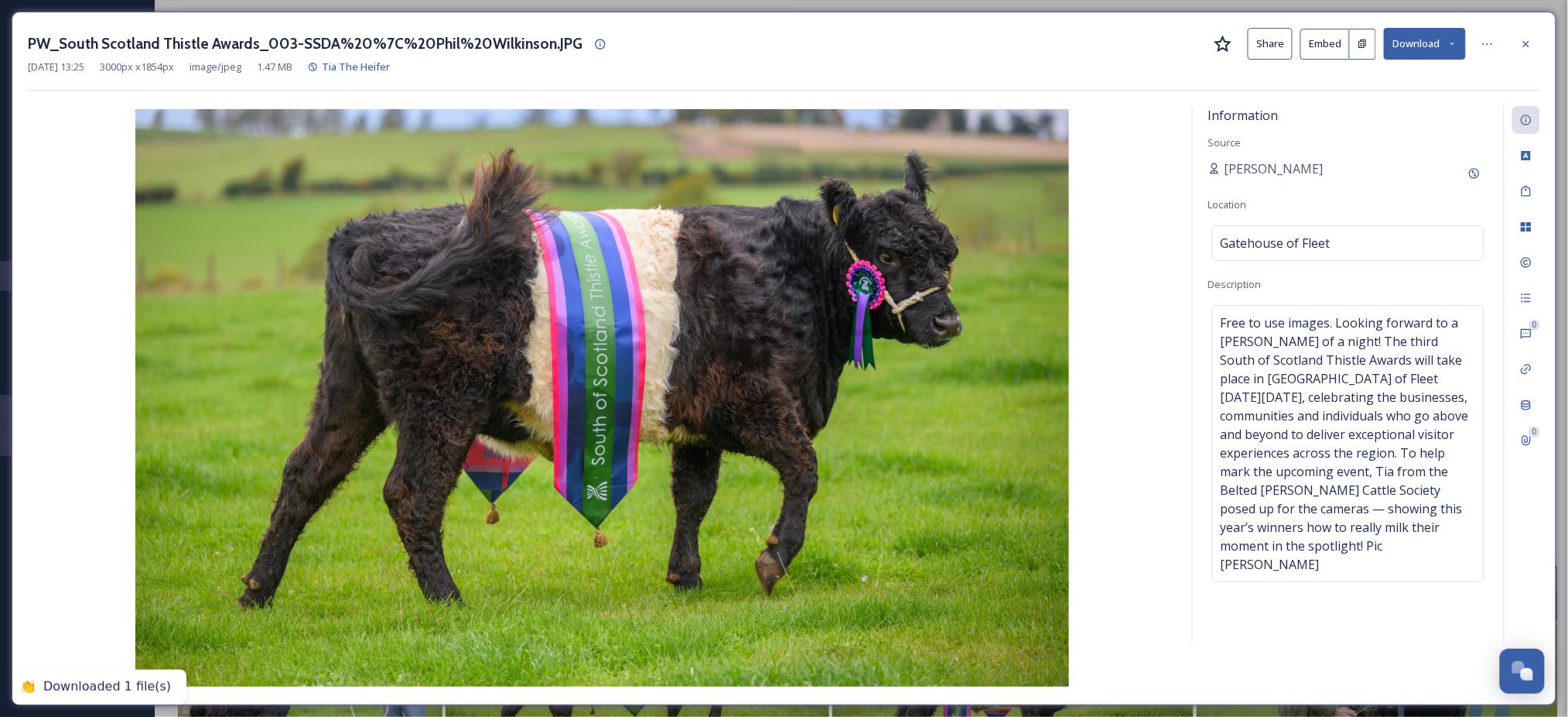
click at [1542, 43] on div "PW_South Scotland Thistle Awards_003-SSDA%20%7C%20Phil%20Wilkinson.JPG Share Em…" at bounding box center [784, 358] width 1545 height 694
click at [1529, 43] on icon at bounding box center [1526, 44] width 12 height 12
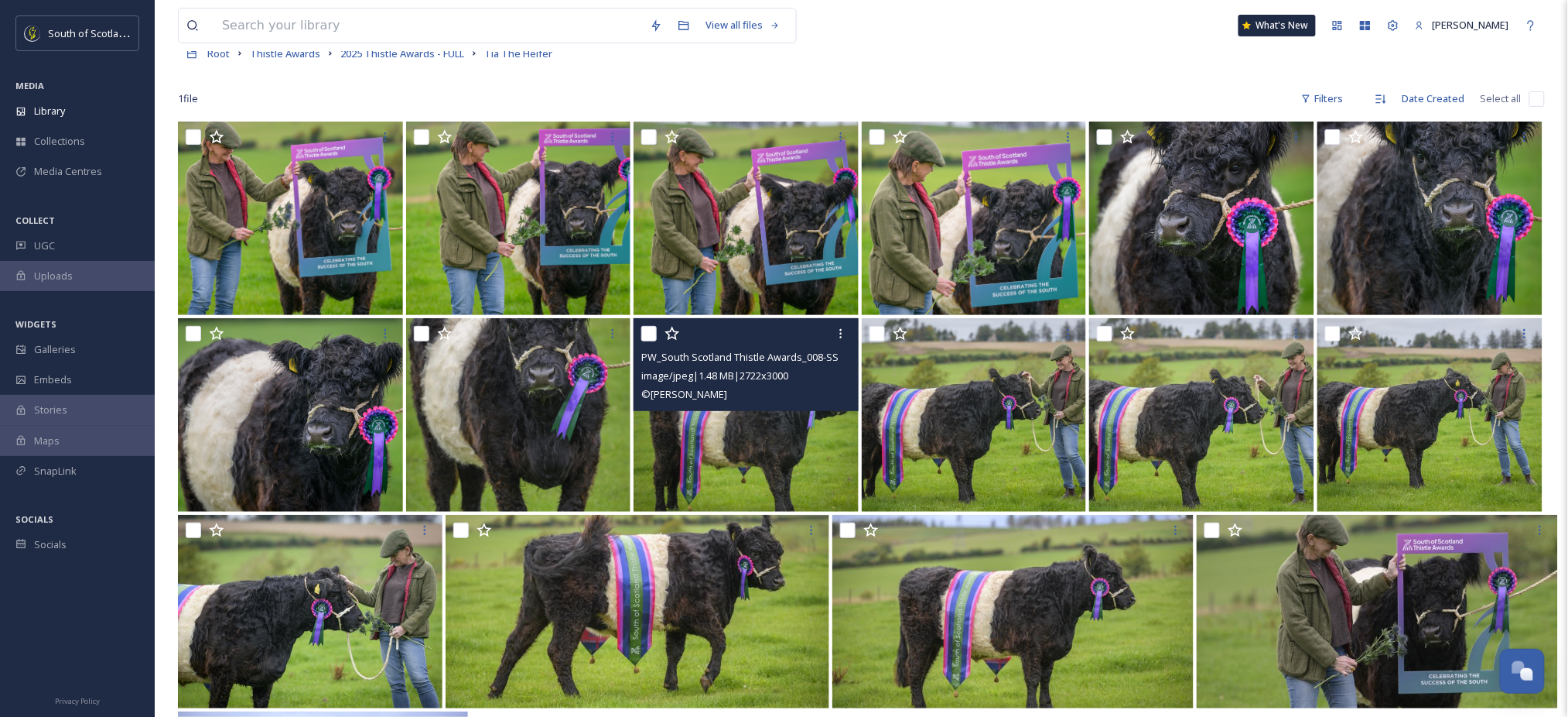
scroll to position [58, 0]
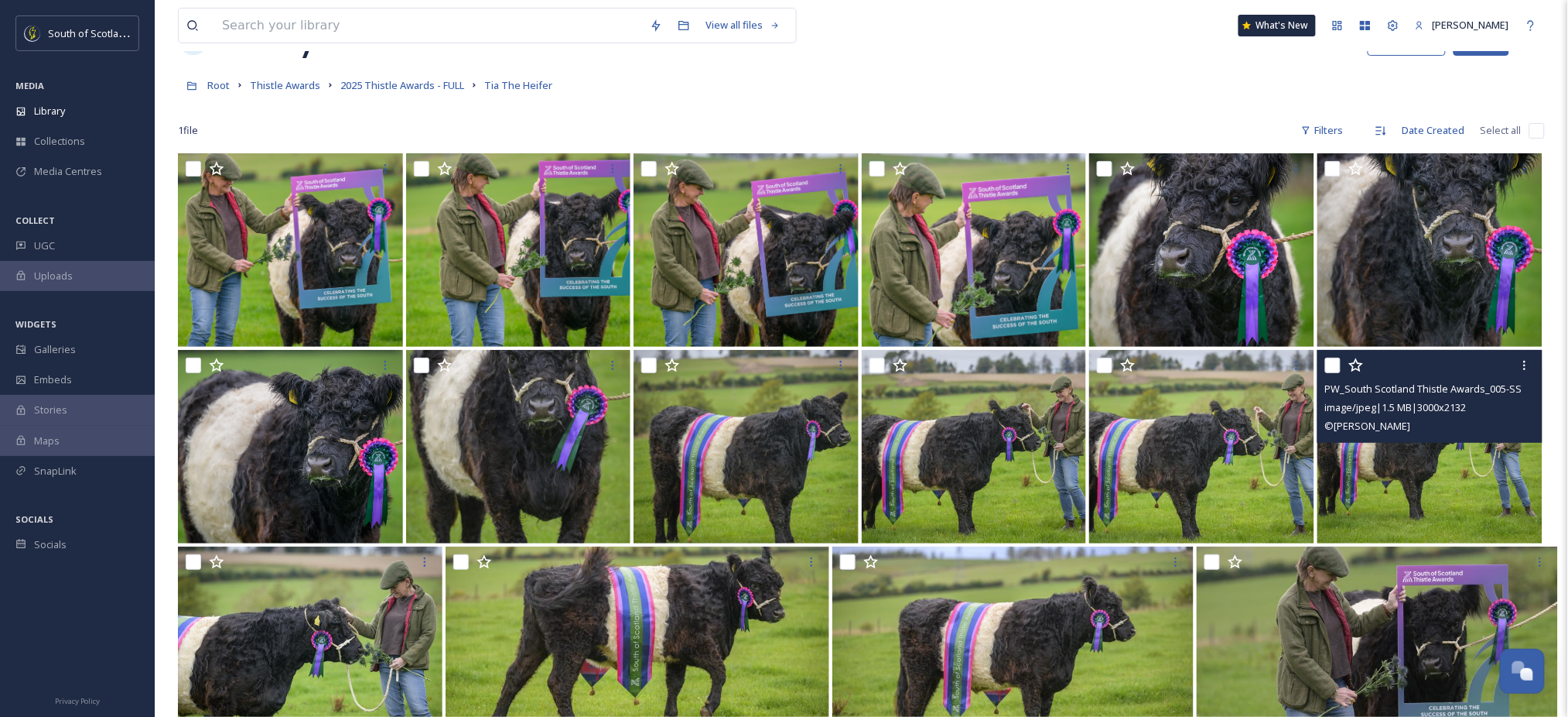
click at [1454, 474] on img at bounding box center [1430, 446] width 225 height 193
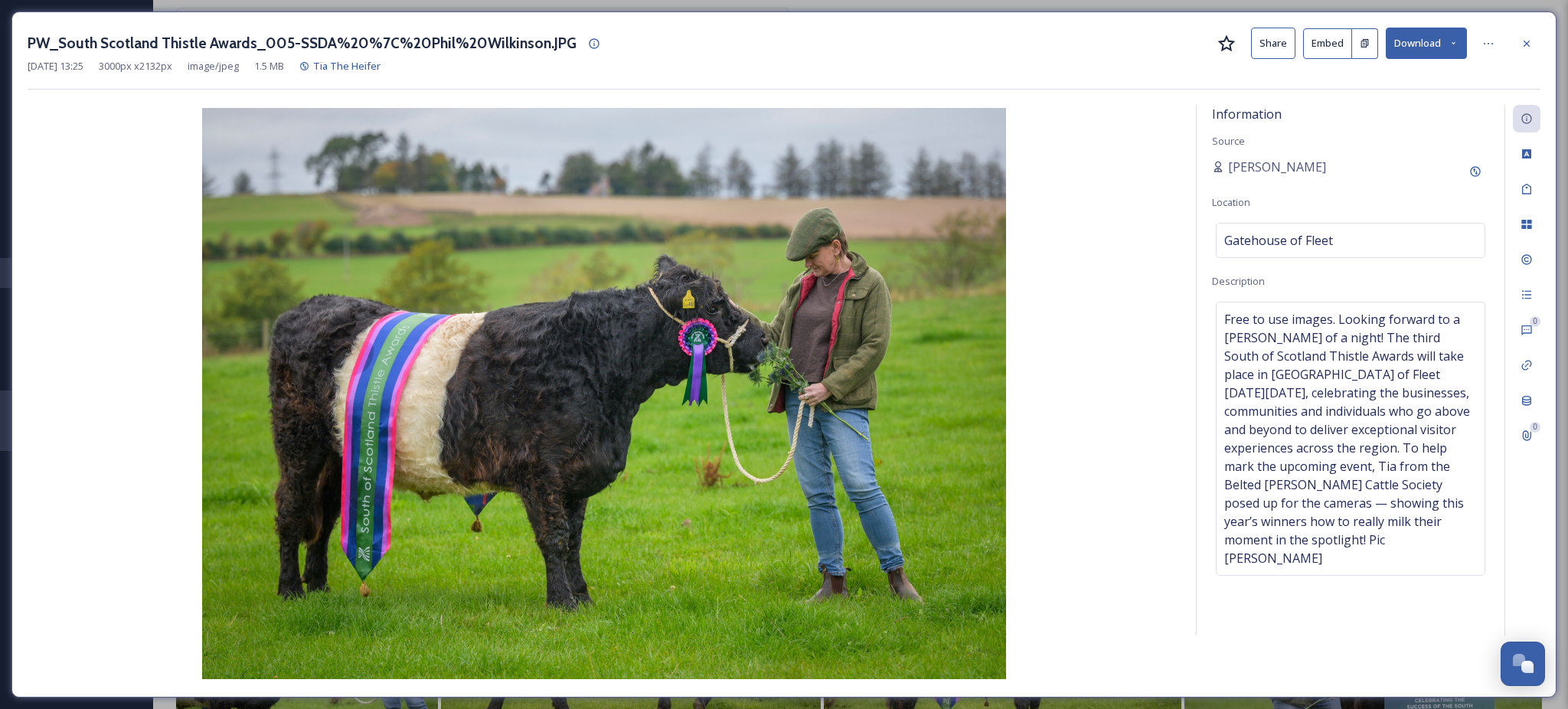
click at [1454, 45] on icon at bounding box center [1453, 43] width 10 height 10
click at [1382, 132] on span "Download Medium (1080 x 768)" at bounding box center [1385, 139] width 141 height 15
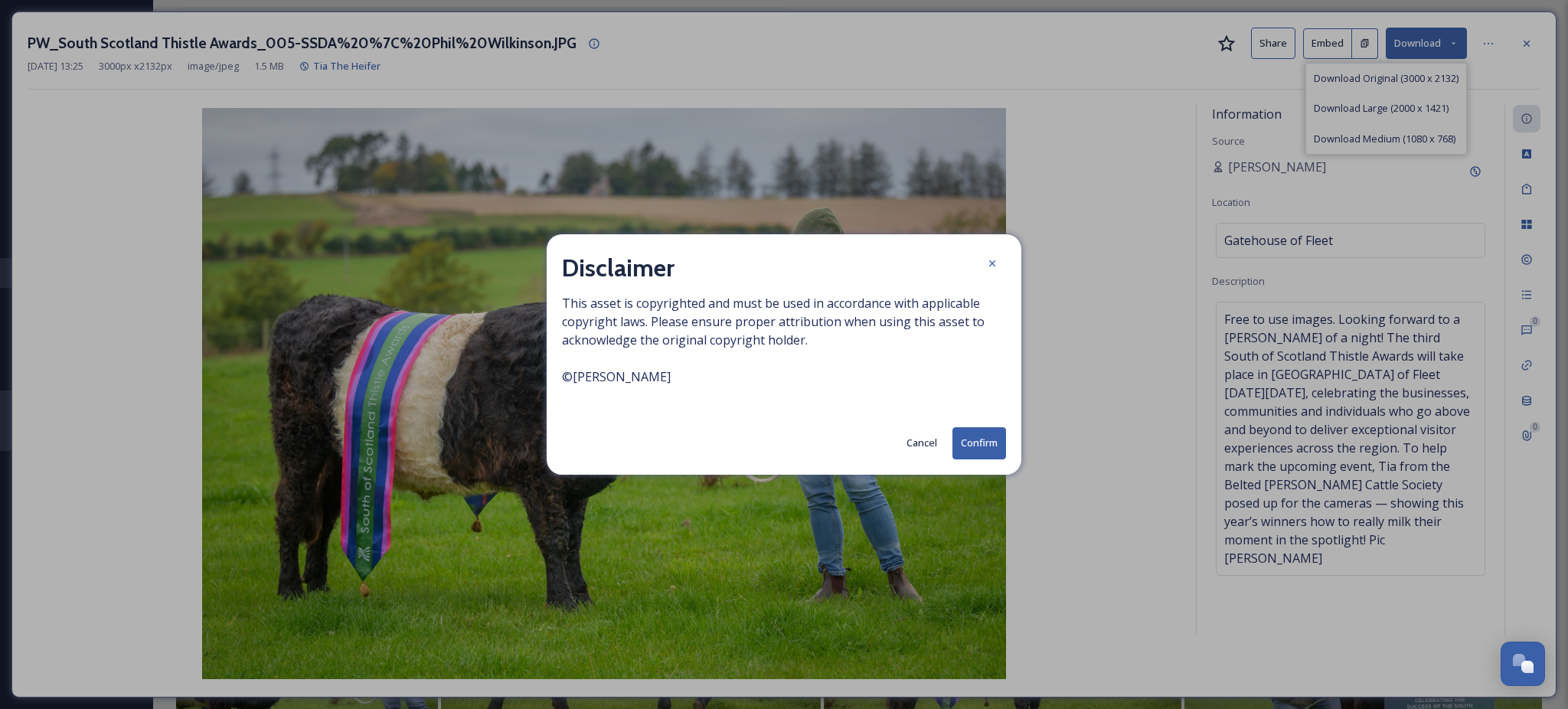
click at [986, 457] on button "Confirm" at bounding box center [979, 443] width 54 height 32
